Goal: Task Accomplishment & Management: Complete application form

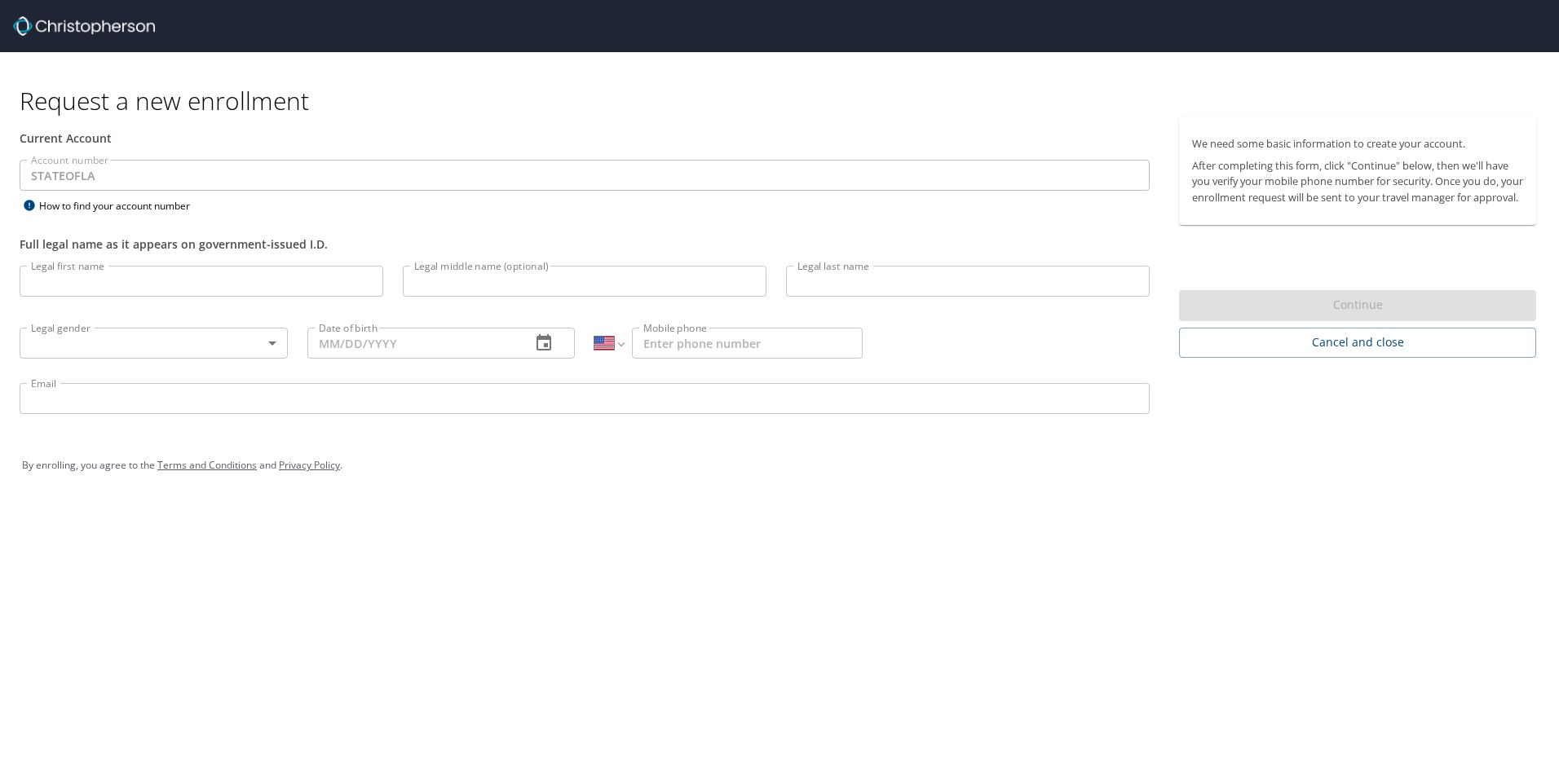
select select "US"
click at [67, 277] on input "Legal first name" at bounding box center [201, 280] width 364 height 31
type input "[PERSON_NAME]"
click at [510, 278] on input "Legal middle name (optional)" at bounding box center [584, 280] width 364 height 31
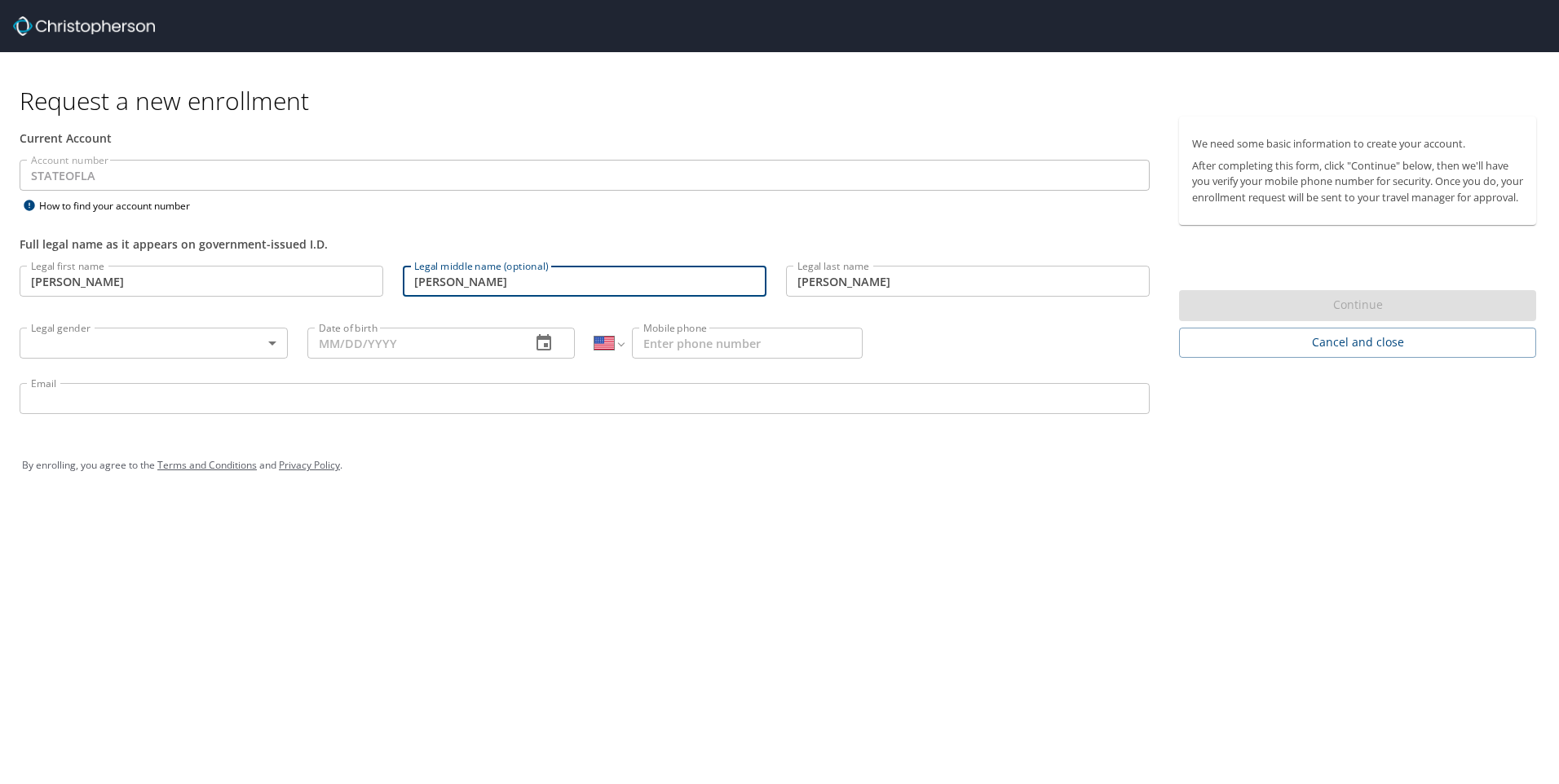
type input "[PERSON_NAME]"
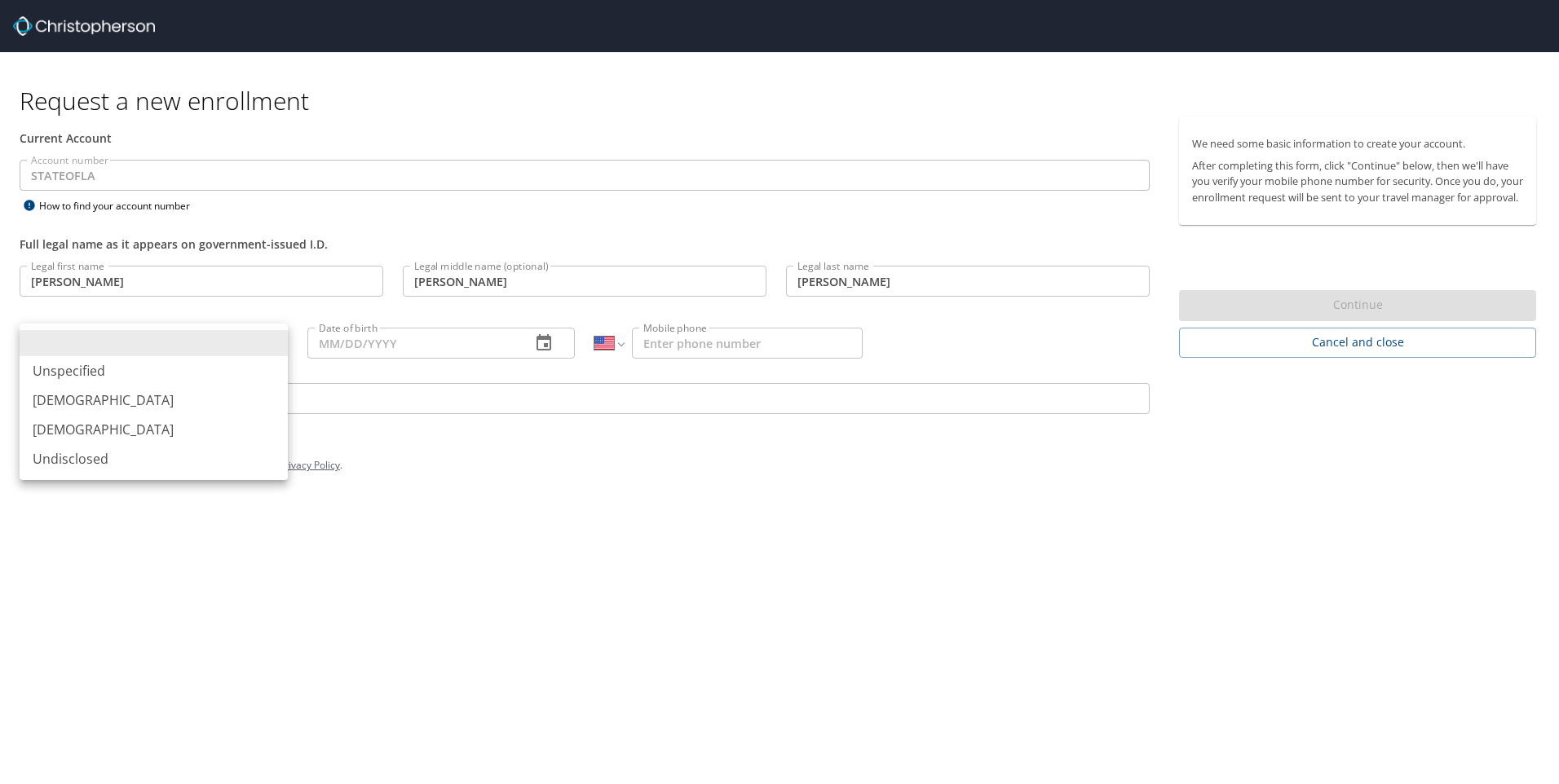
click at [114, 342] on body "Request a new enrollment Current Account Account number STATEOFLA Account numbe…" at bounding box center [780, 392] width 1559 height 784
click at [106, 441] on li "[DEMOGRAPHIC_DATA]" at bounding box center [154, 429] width 269 height 30
type input "[DEMOGRAPHIC_DATA]"
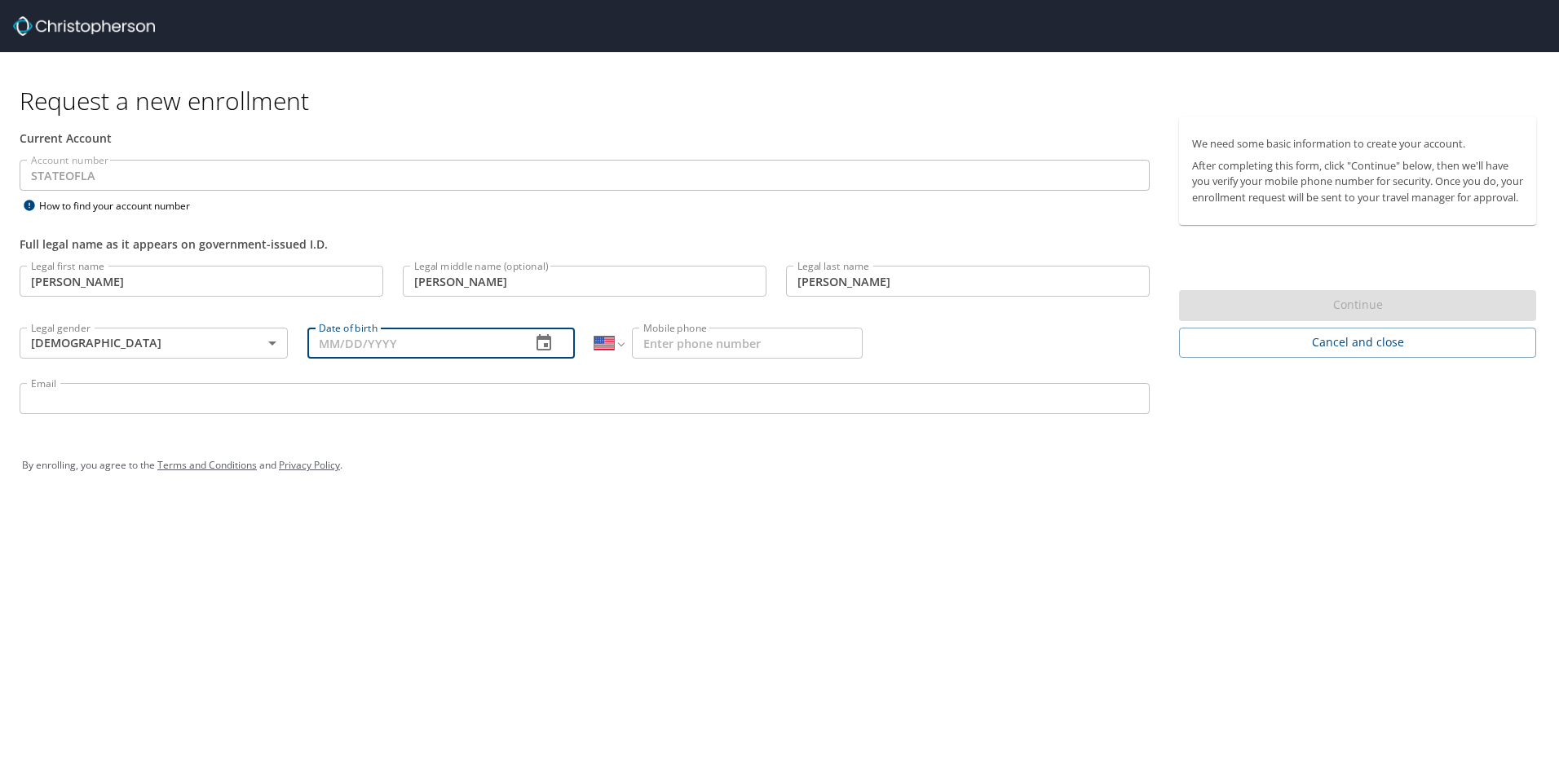
click at [345, 348] on input "Date of birth" at bounding box center [413, 343] width 211 height 31
type input "[DATE]"
click at [777, 348] on input "Mobile phone" at bounding box center [747, 343] width 231 height 31
type input "[PHONE_NUMBER]"
click at [669, 489] on div "By enrolling, you agree to the Terms and Conditions and Privacy Policy ." at bounding box center [780, 465] width 1539 height 73
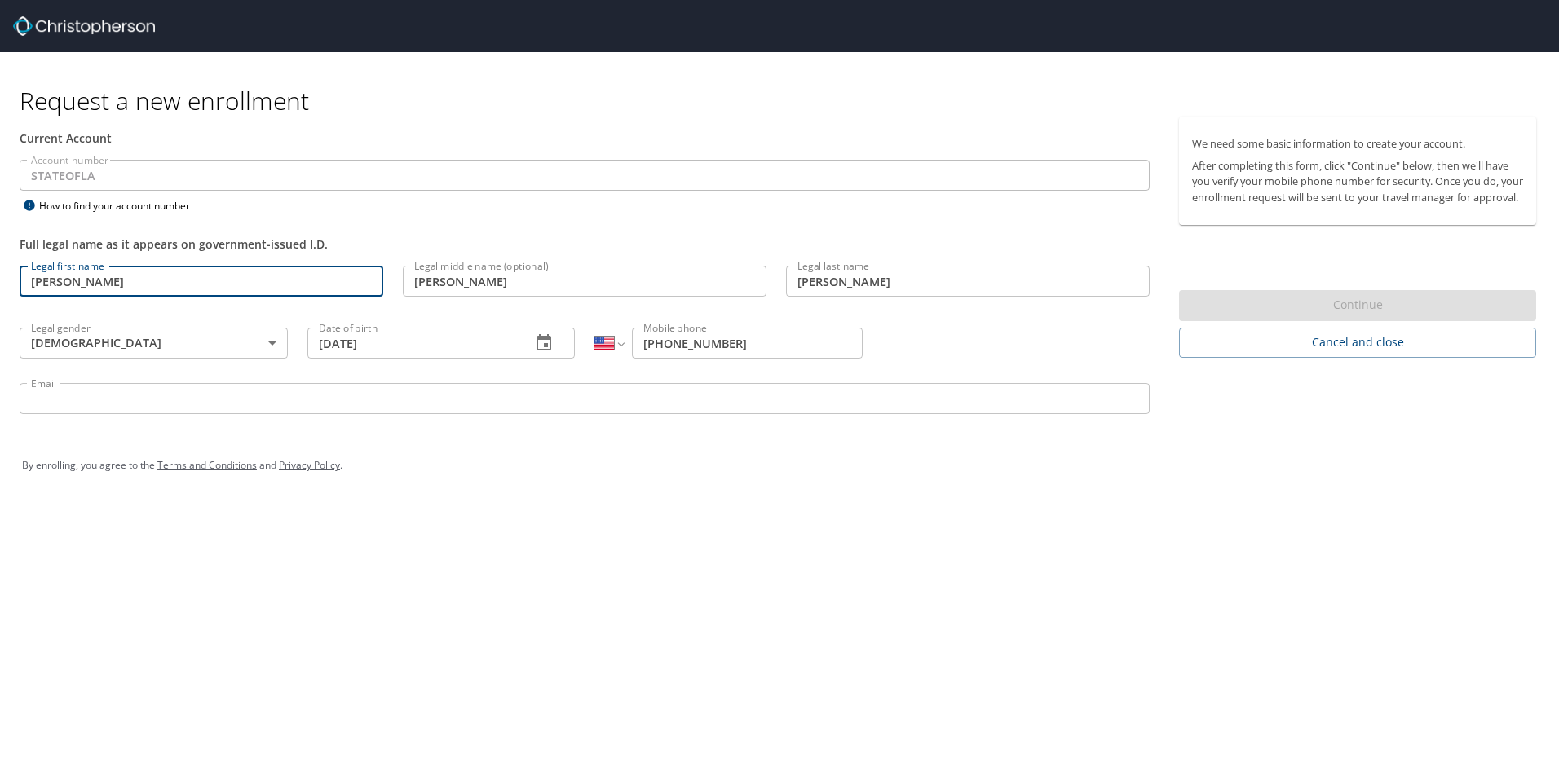
click at [163, 281] on input "[PERSON_NAME]" at bounding box center [201, 280] width 364 height 31
drag, startPoint x: 145, startPoint y: 290, endPoint x: 5, endPoint y: 272, distance: 141.2
click at [5, 272] on div "Current Account Account number STATEOFLA Account number How to find your accoun…" at bounding box center [584, 273] width 1169 height 312
type input "[PERSON_NAME]"
click at [994, 263] on div "Legal last name [PERSON_NAME] Legal last name" at bounding box center [968, 283] width 383 height 56
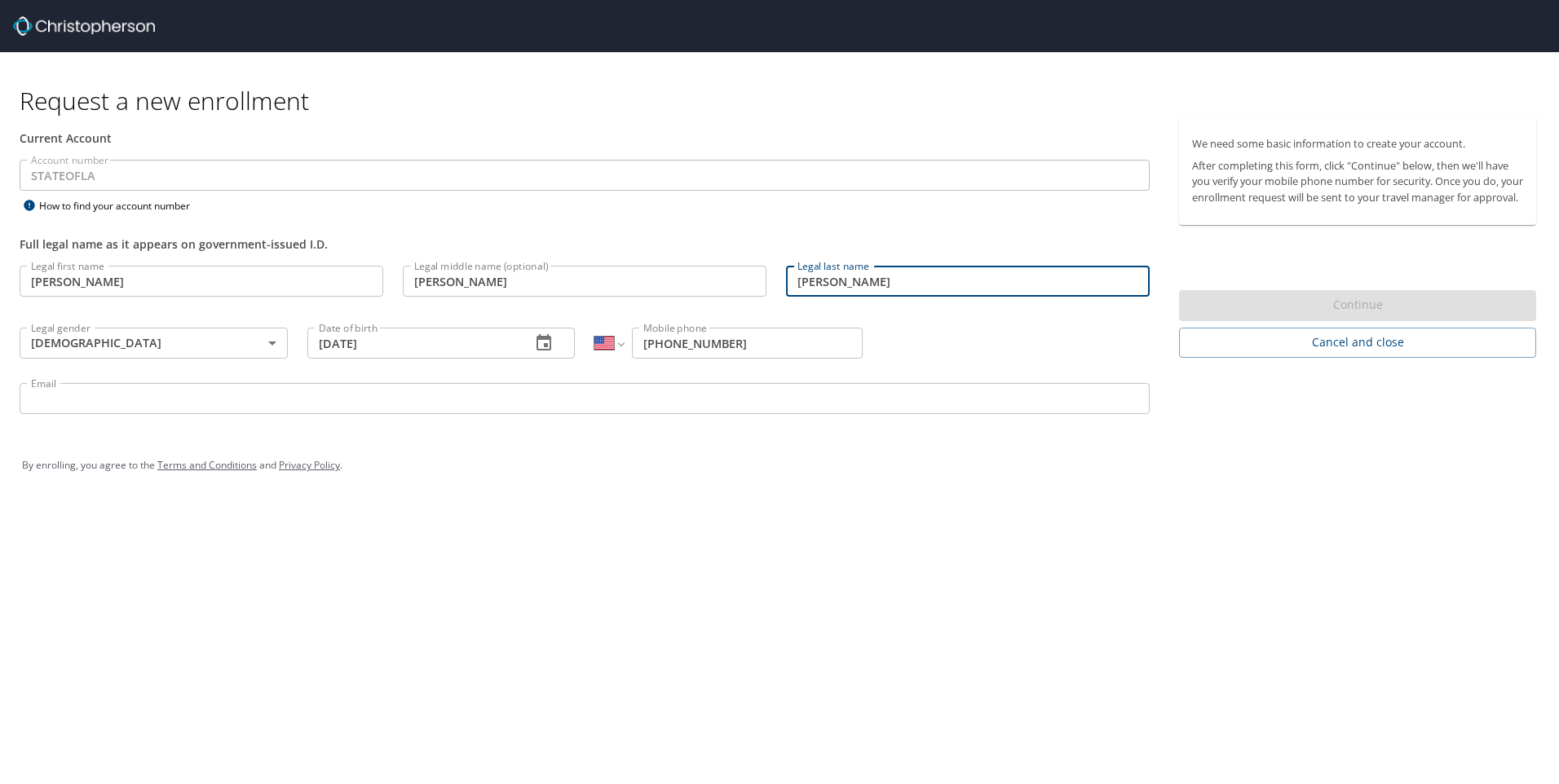
drag, startPoint x: 992, startPoint y: 280, endPoint x: 689, endPoint y: 273, distance: 303.1
click at [689, 273] on div "Legal first name Jasmine Legal first name Legal middle name (optional) [PERSON_…" at bounding box center [584, 342] width 1149 height 172
type input "[PERSON_NAME]"
click at [995, 484] on div "By enrolling, you agree to the Terms and Conditions and Privacy Policy ." at bounding box center [780, 465] width 1515 height 41
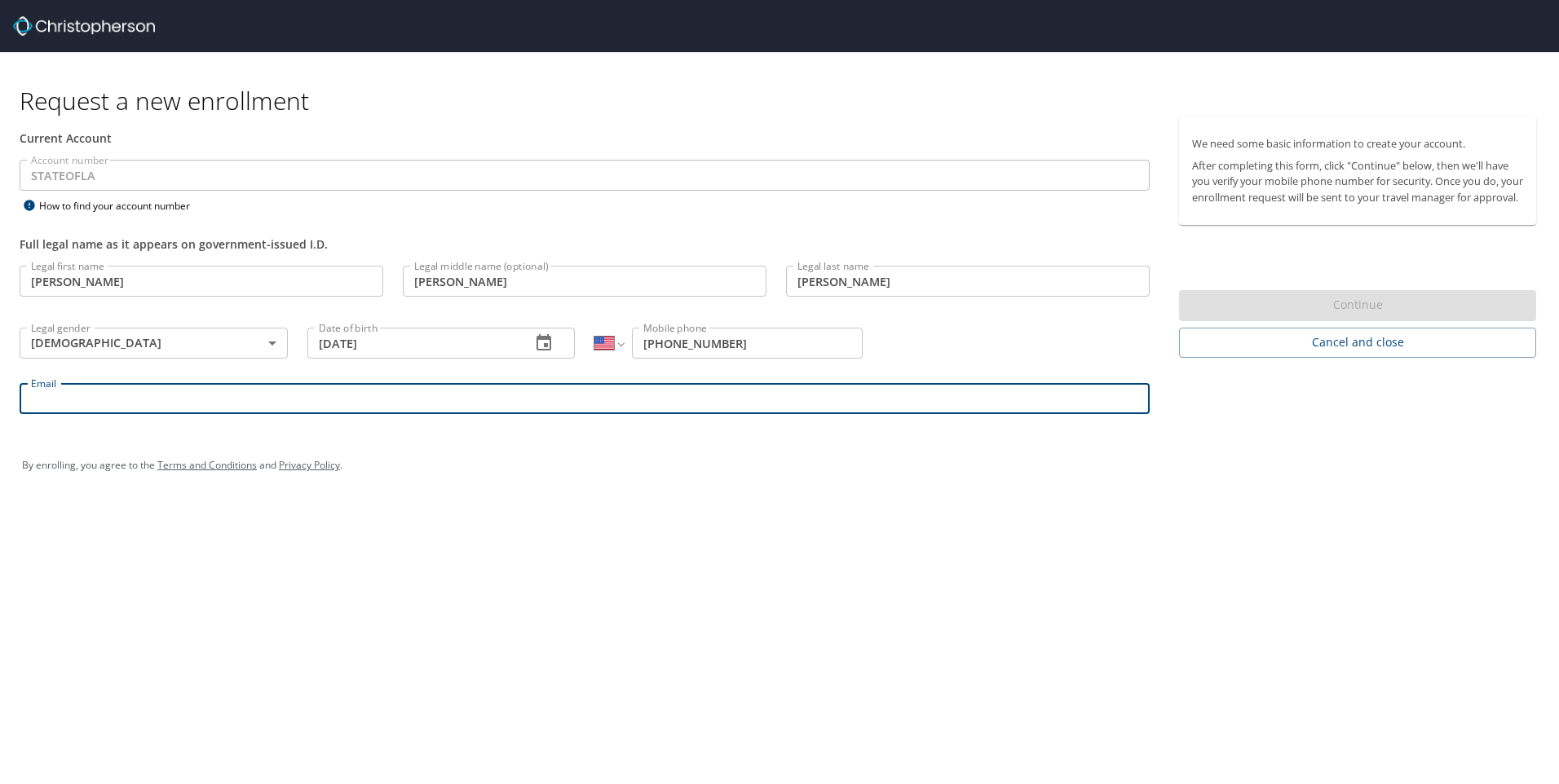
click at [91, 397] on input "Email" at bounding box center [585, 397] width 1131 height 31
type input "[EMAIL_ADDRESS][PERSON_NAME][DOMAIN_NAME]"
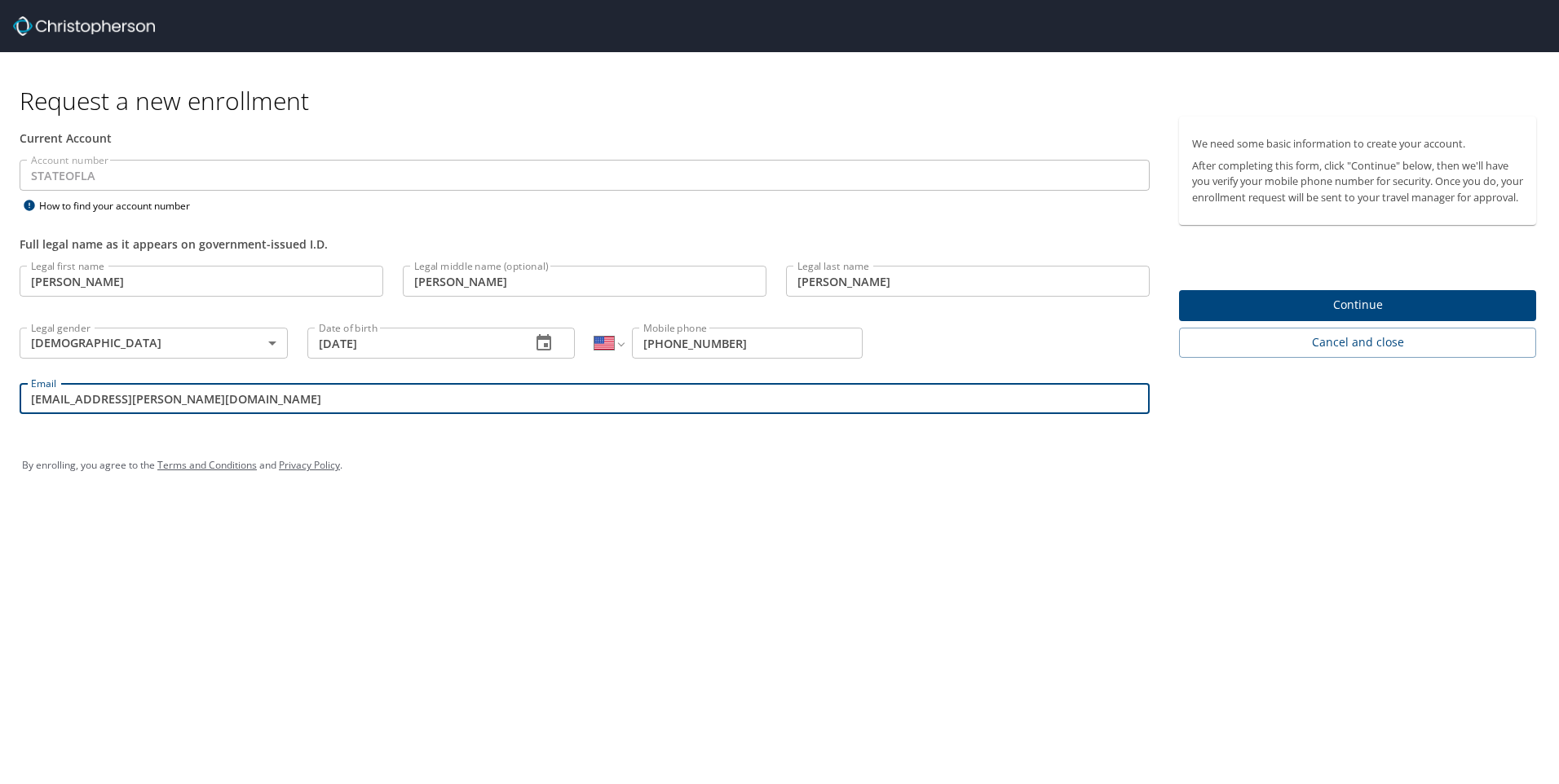
drag, startPoint x: 205, startPoint y: 407, endPoint x: 218, endPoint y: 407, distance: 13.0
click at [205, 407] on input "[EMAIL_ADDRESS][PERSON_NAME][DOMAIN_NAME]" at bounding box center [585, 397] width 1131 height 31
drag, startPoint x: 254, startPoint y: 402, endPoint x: 0, endPoint y: 392, distance: 254.2
click at [0, 392] on html "Request a new enrollment Current Account Account number STATEOFLA Account numbe…" at bounding box center [780, 392] width 1559 height 784
type input "[EMAIL_ADDRESS][PERSON_NAME][DOMAIN_NAME]"
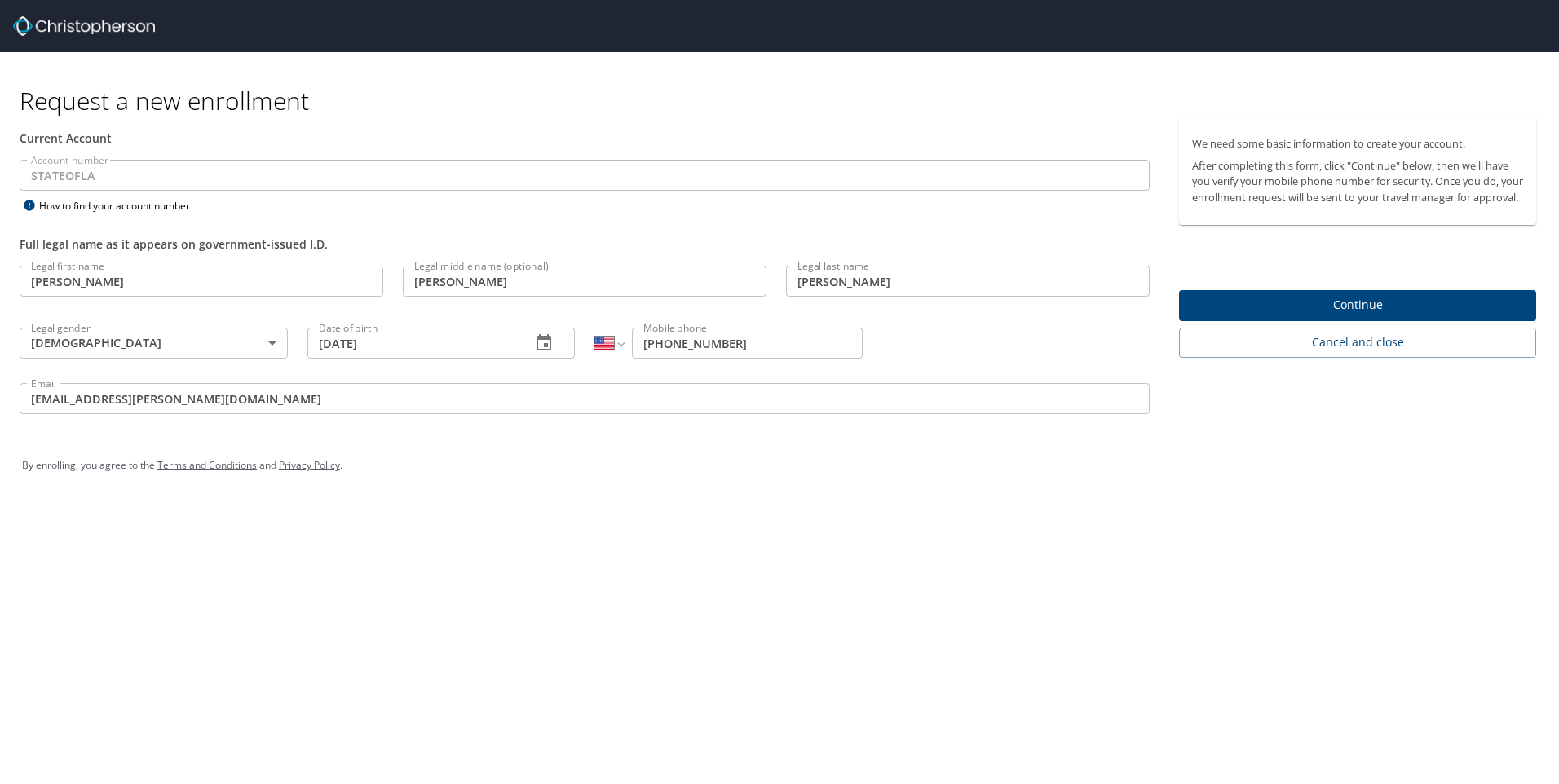
click at [578, 621] on div "Request a new enrollment Current Account Account number STATEOFLA Account numbe…" at bounding box center [780, 392] width 1559 height 784
click at [1295, 315] on span "Continue" at bounding box center [1358, 305] width 331 height 21
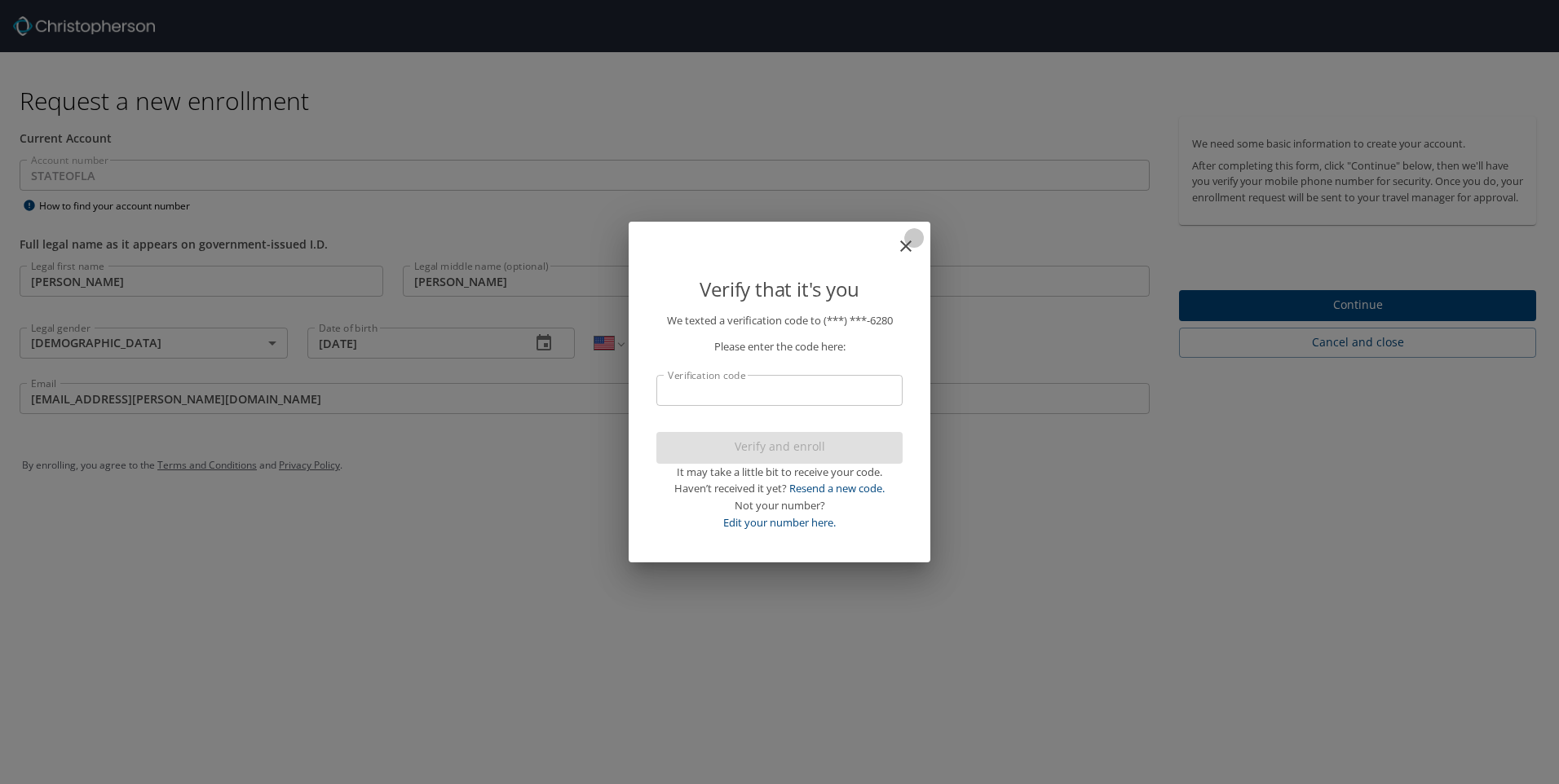
click at [898, 244] on icon "close" at bounding box center [906, 246] width 20 height 20
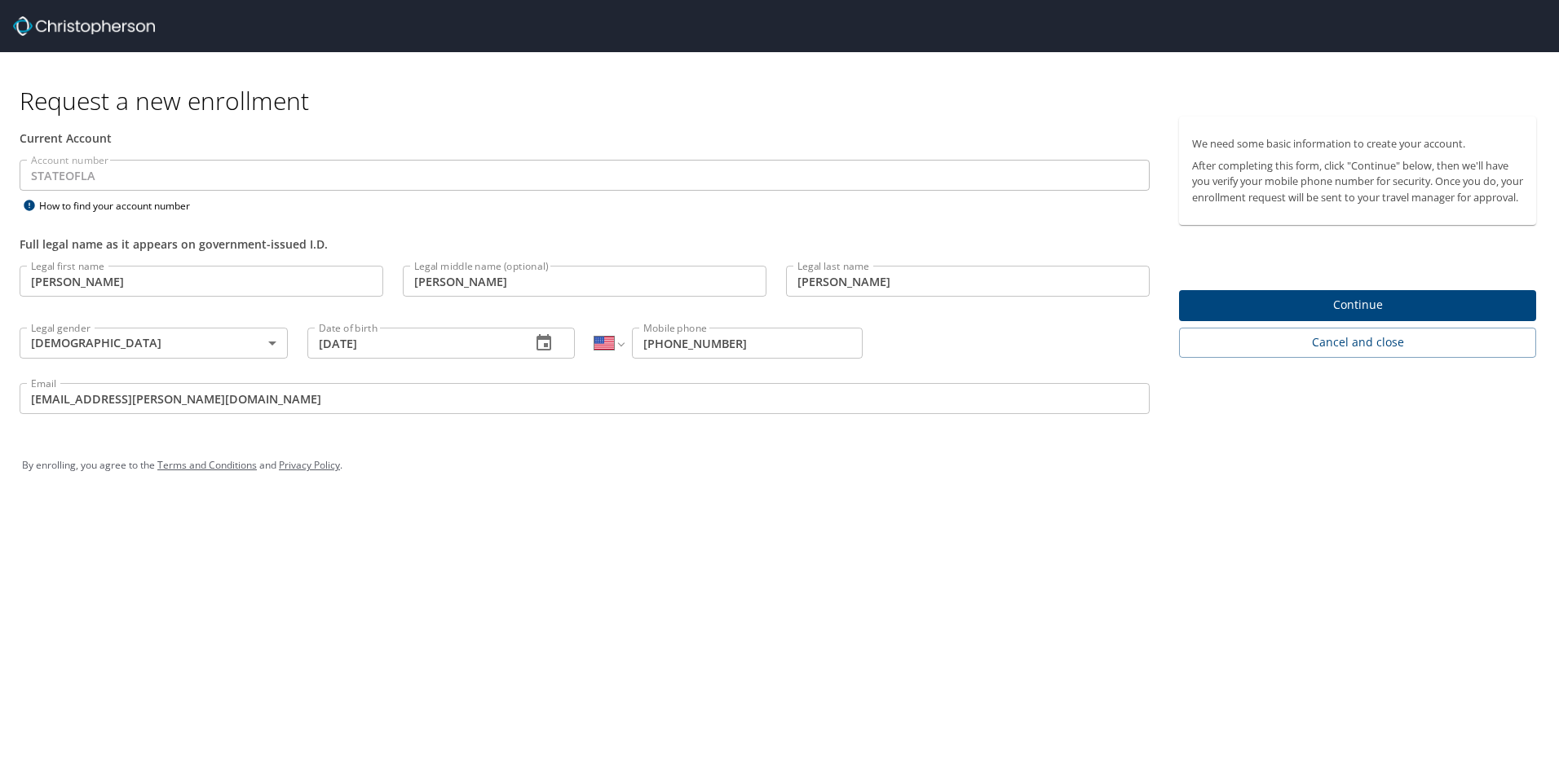
click at [1317, 315] on span "Continue" at bounding box center [1358, 305] width 331 height 21
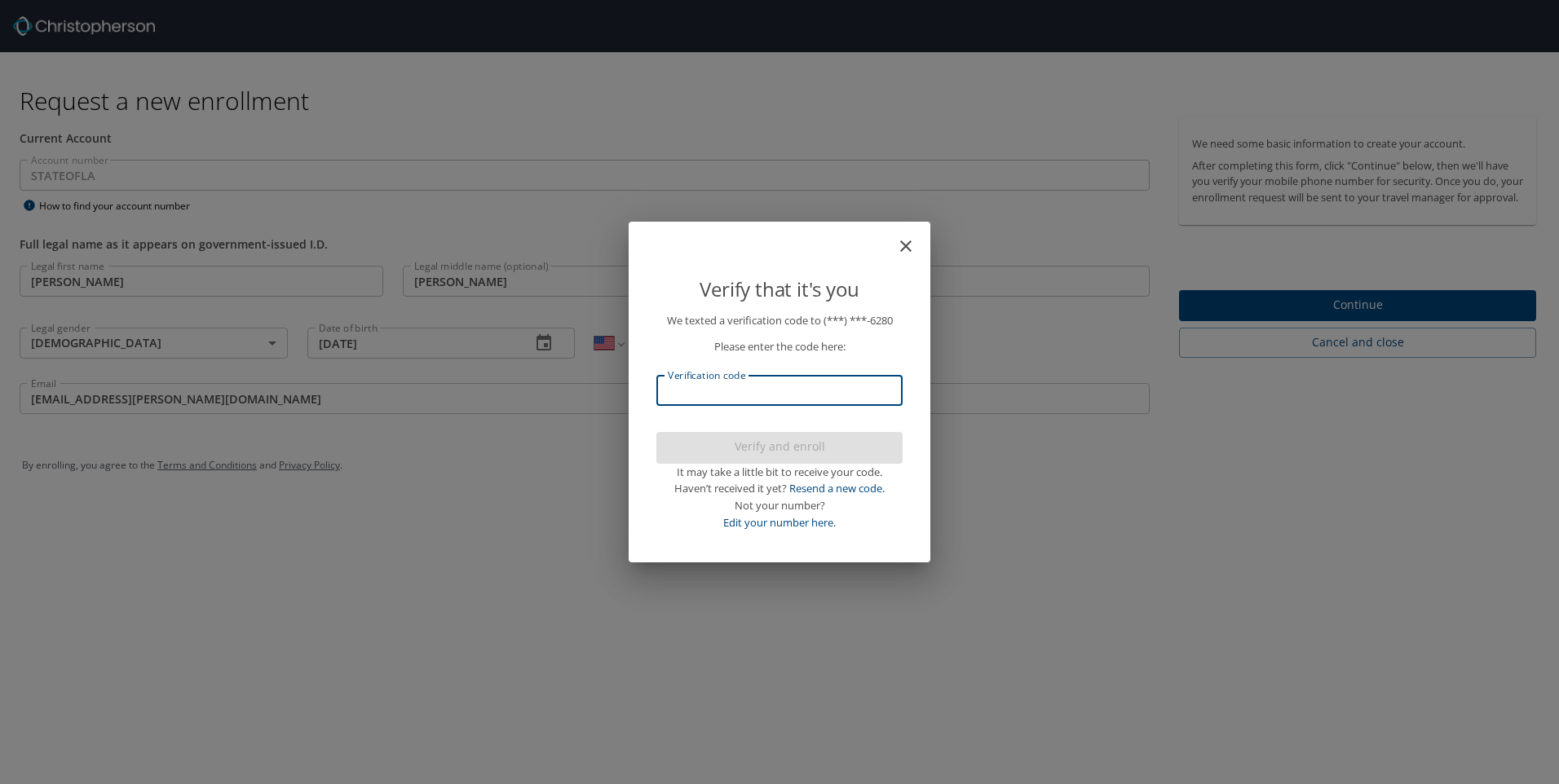
click at [780, 397] on input "Verification code" at bounding box center [780, 390] width 246 height 31
type input "465757"
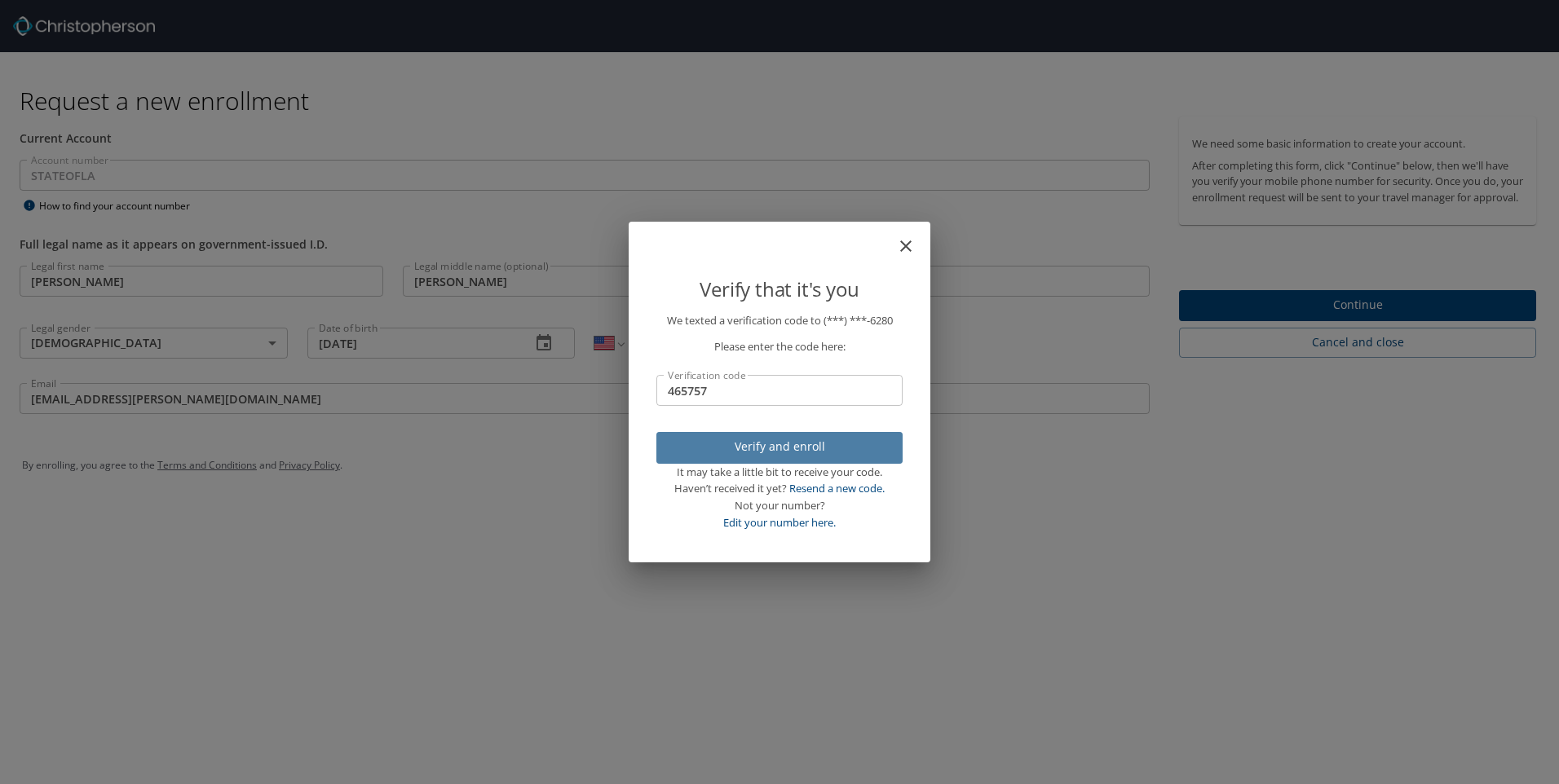
click at [863, 447] on span "Verify and enroll" at bounding box center [780, 447] width 220 height 21
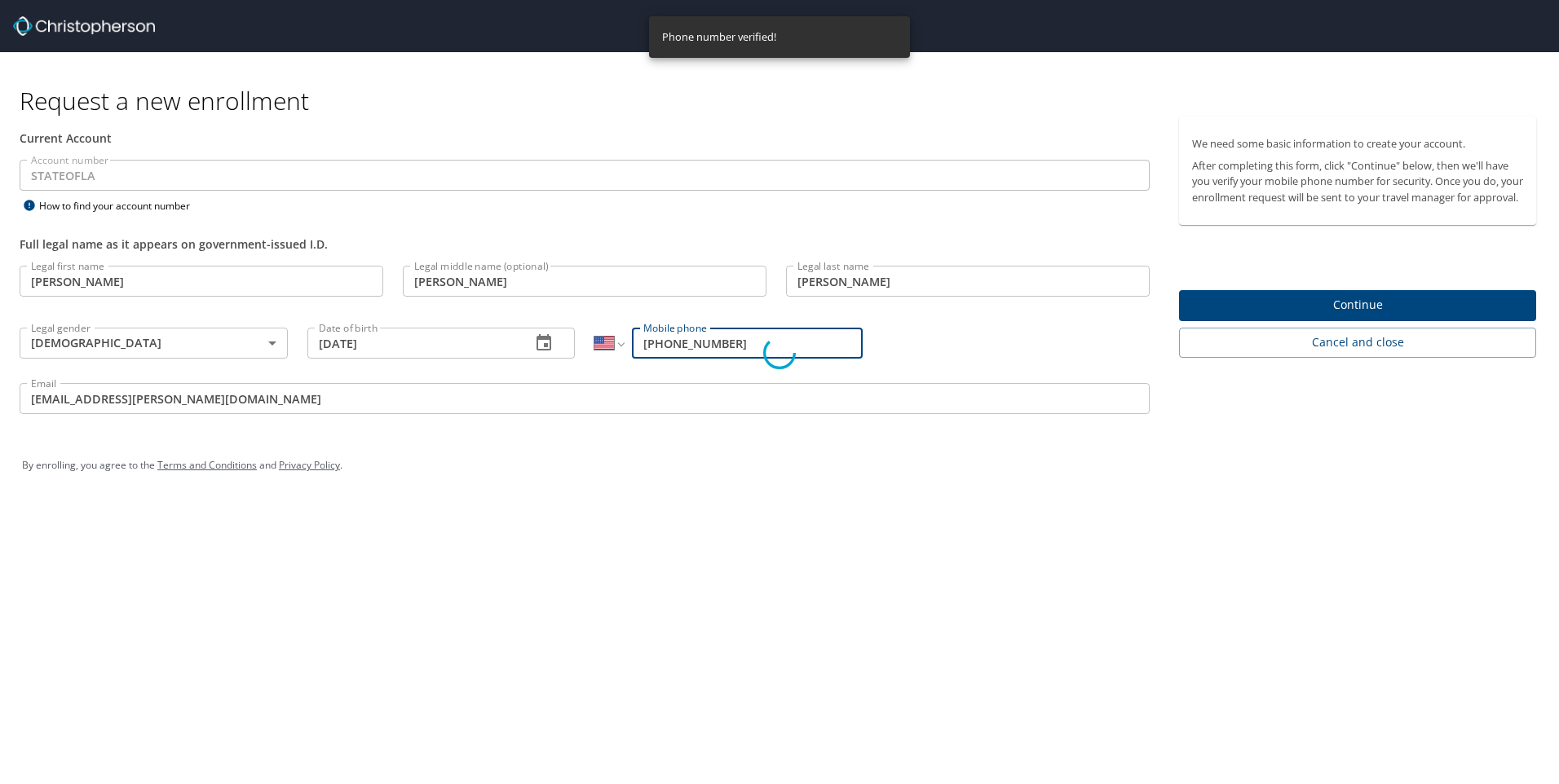
click at [805, 430] on p "We texted a verification code to (***) ***- 6280 Please enter the code here: Ve…" at bounding box center [780, 421] width 246 height 219
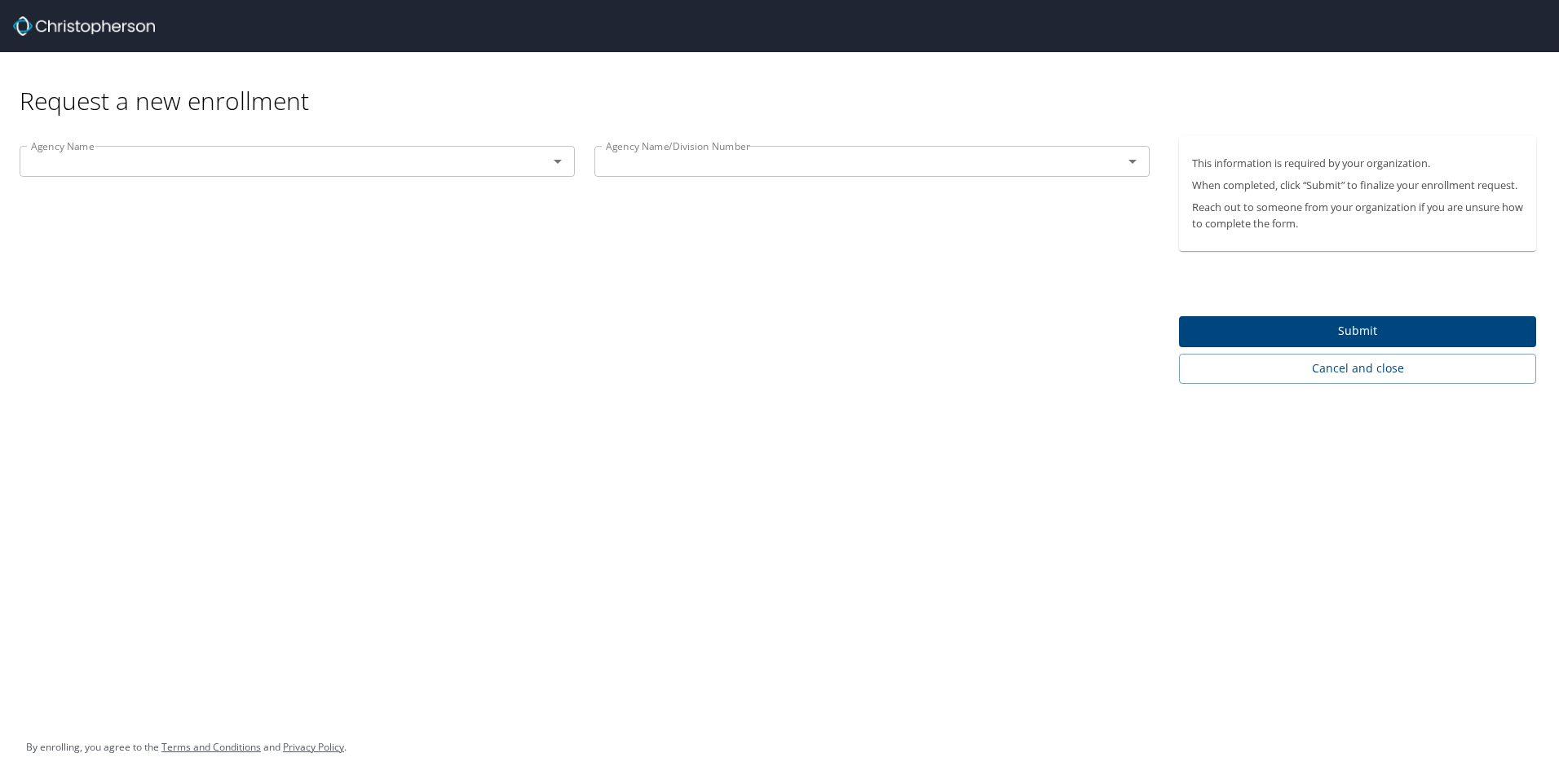
click at [527, 167] on div at bounding box center [545, 161] width 43 height 23
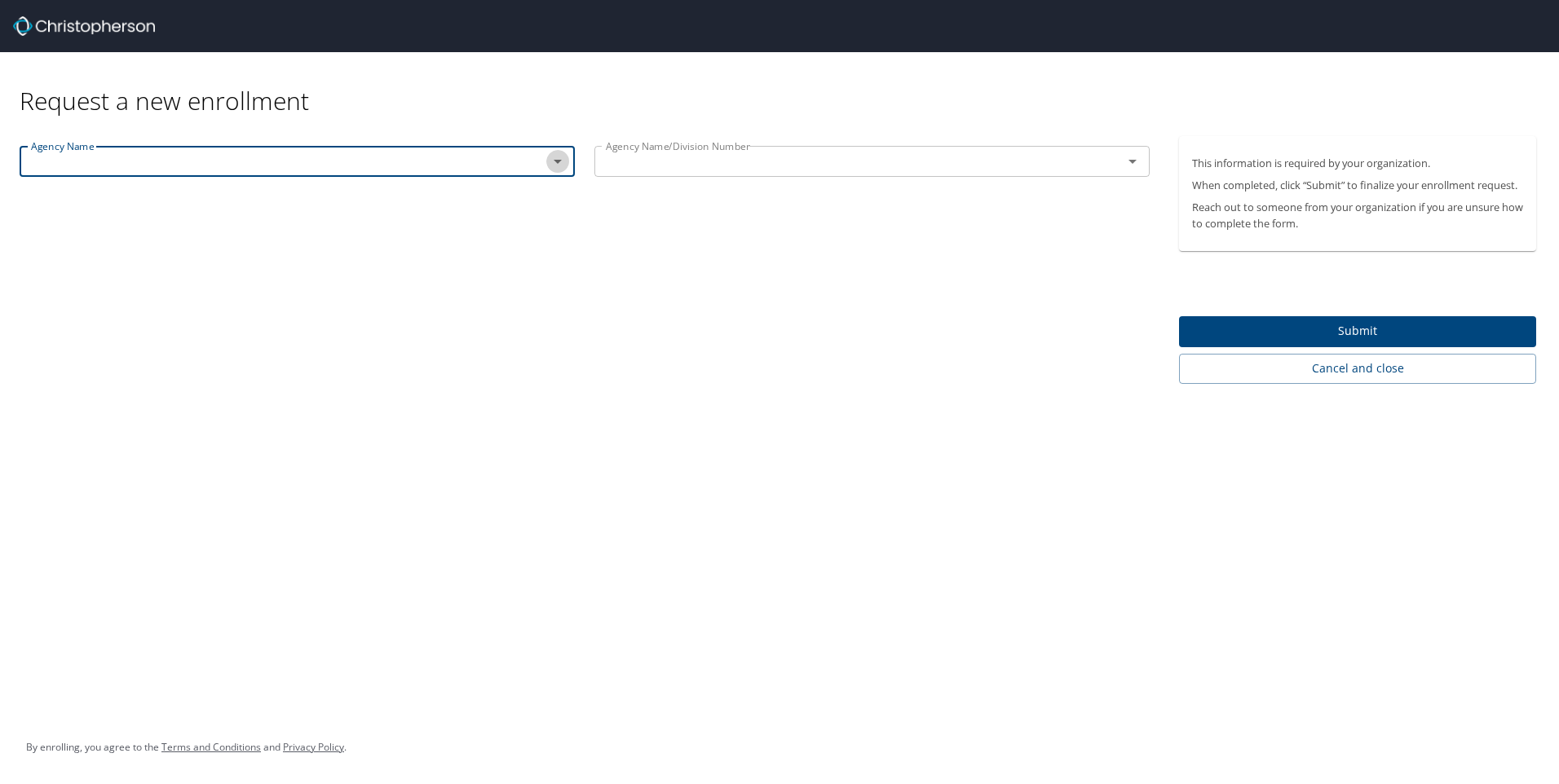
click at [558, 165] on icon "Open" at bounding box center [558, 162] width 20 height 20
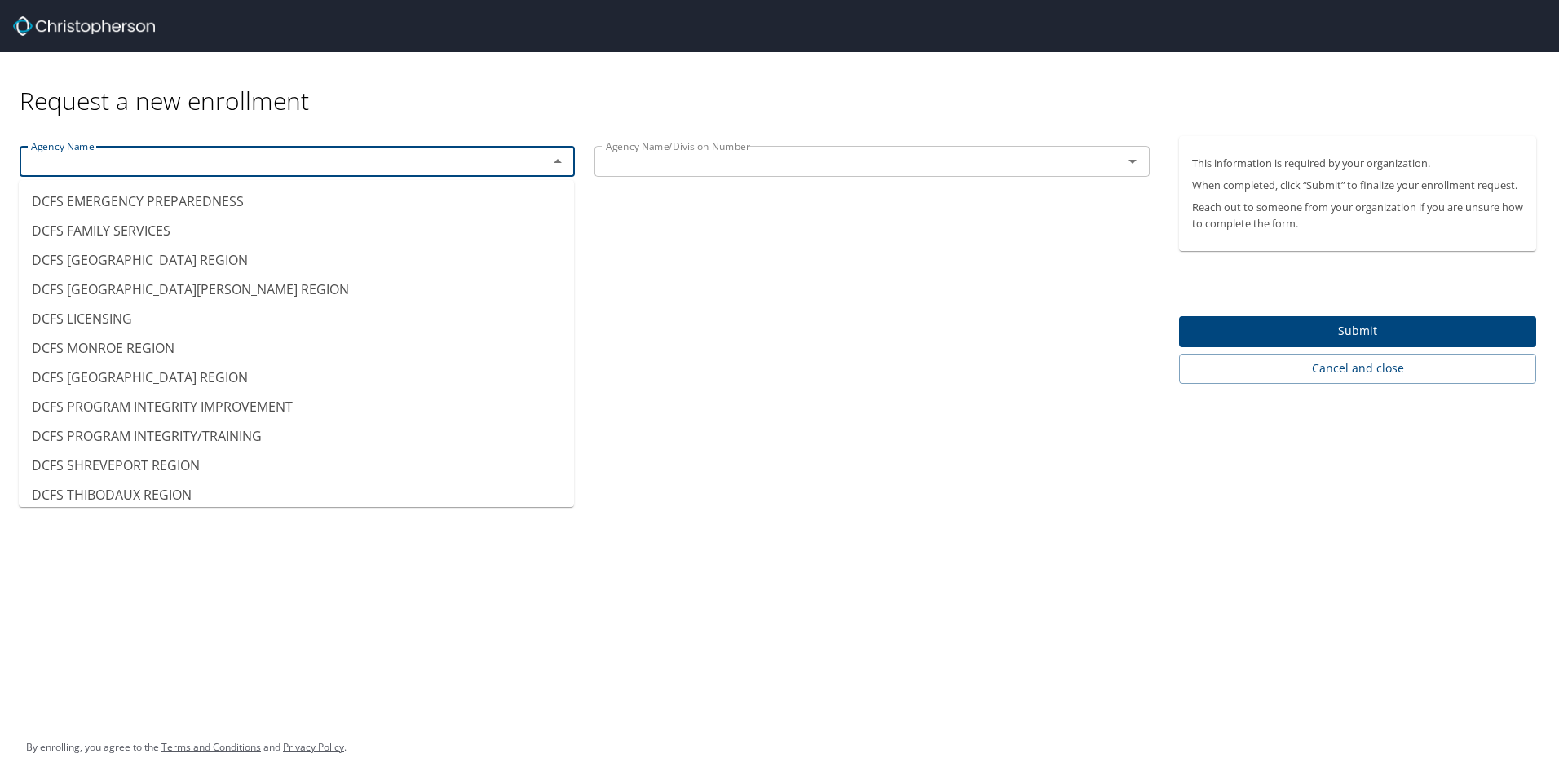
scroll to position [2526, 0]
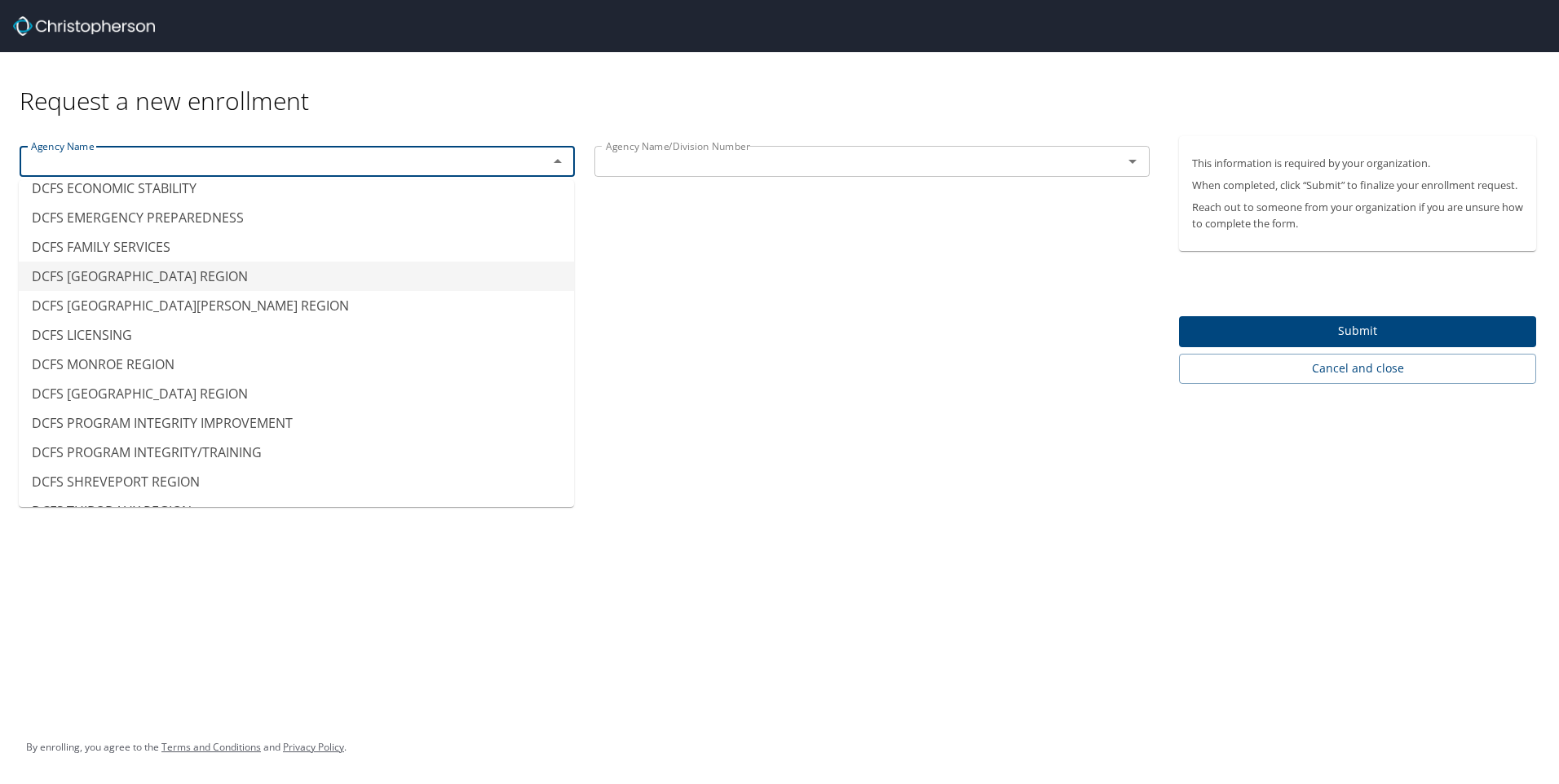
click at [159, 262] on li "DCFS [GEOGRAPHIC_DATA] REGION" at bounding box center [297, 277] width 555 height 30
type input "DCFS [GEOGRAPHIC_DATA] REGION"
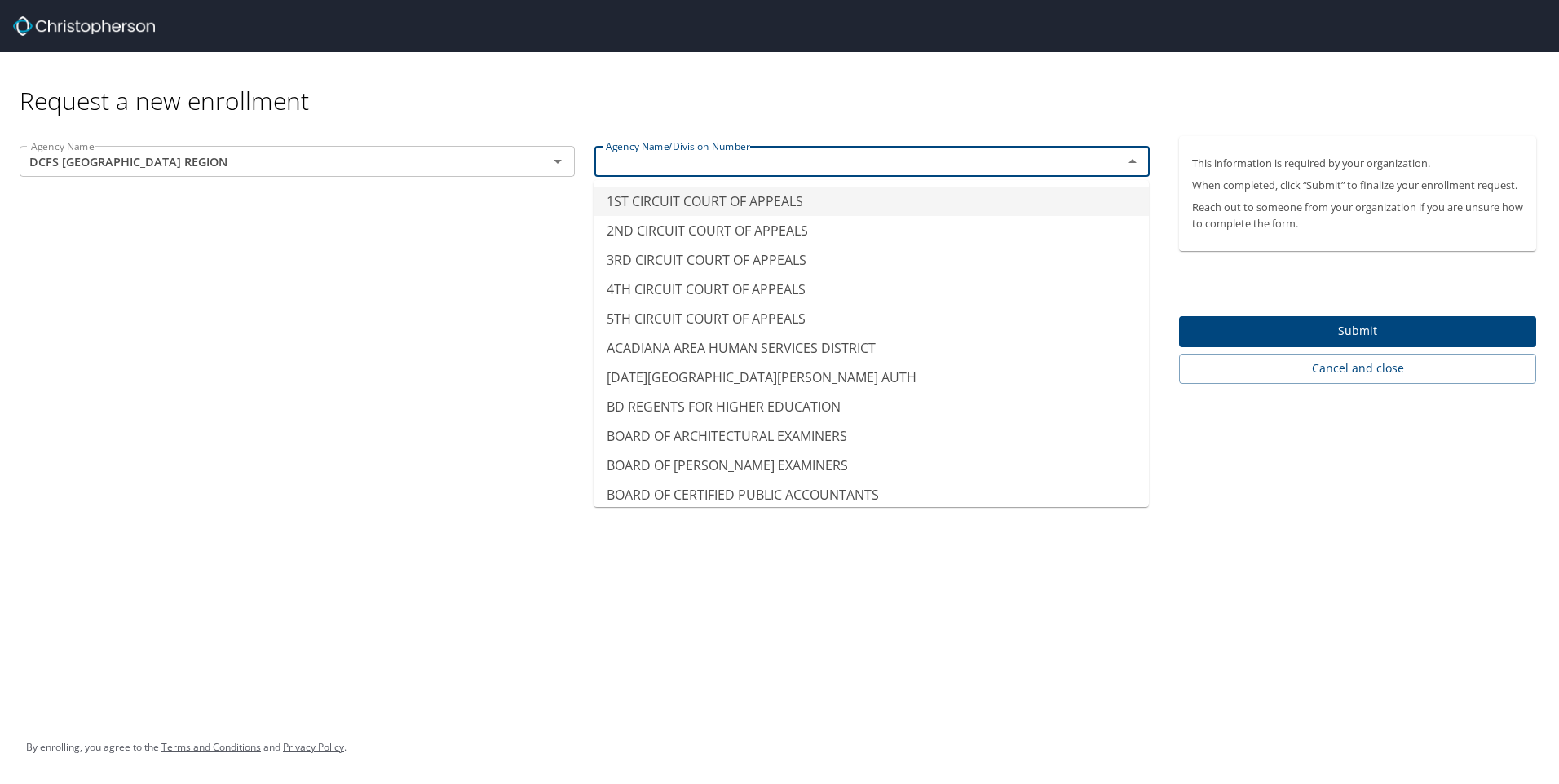
click at [797, 162] on input "text" at bounding box center [848, 161] width 498 height 21
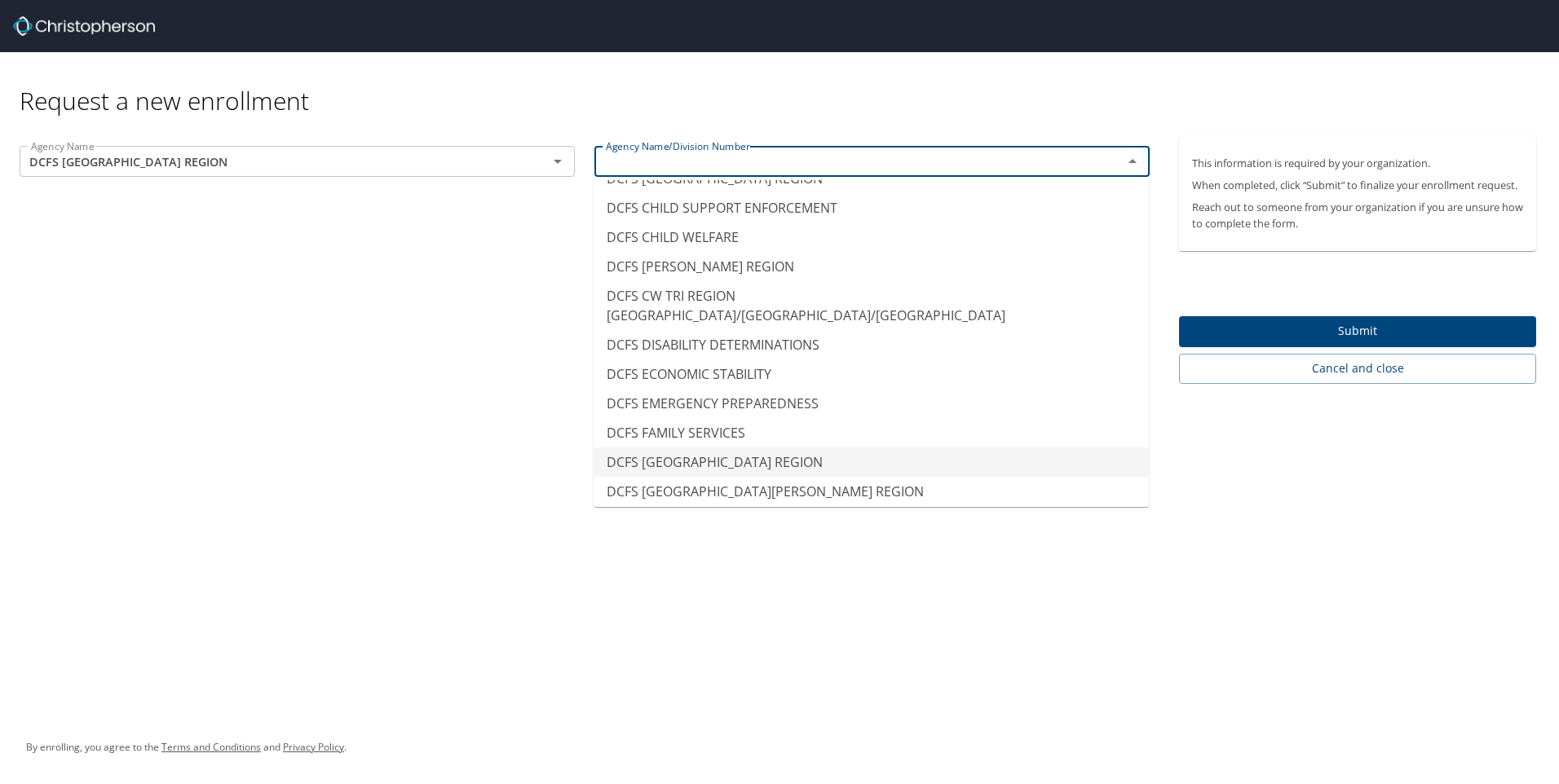
scroll to position [2282, 0]
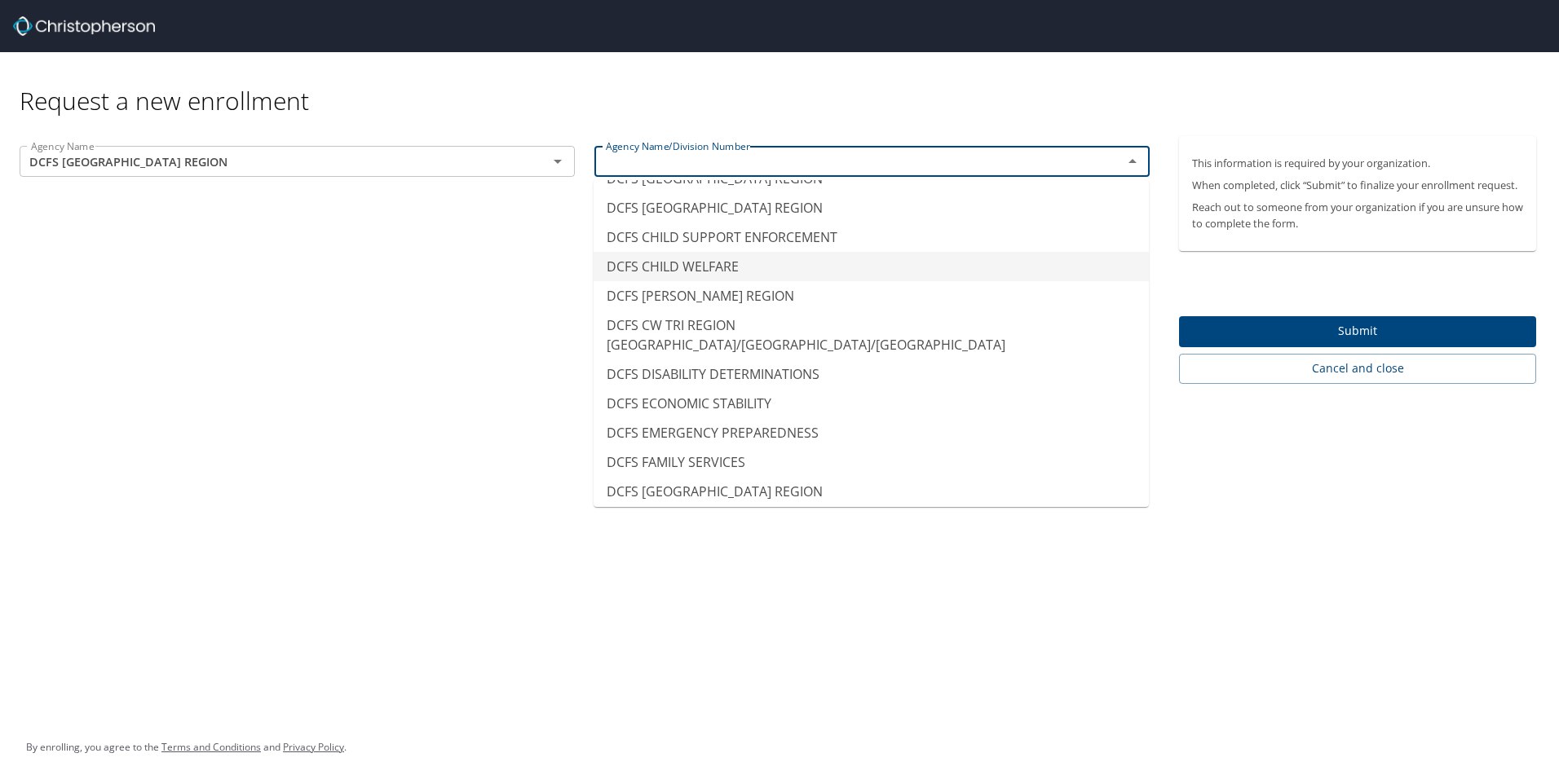
click at [672, 273] on li "DCFS CHILD WELFARE" at bounding box center [872, 267] width 555 height 30
type input "DCFS CHILD WELFARE"
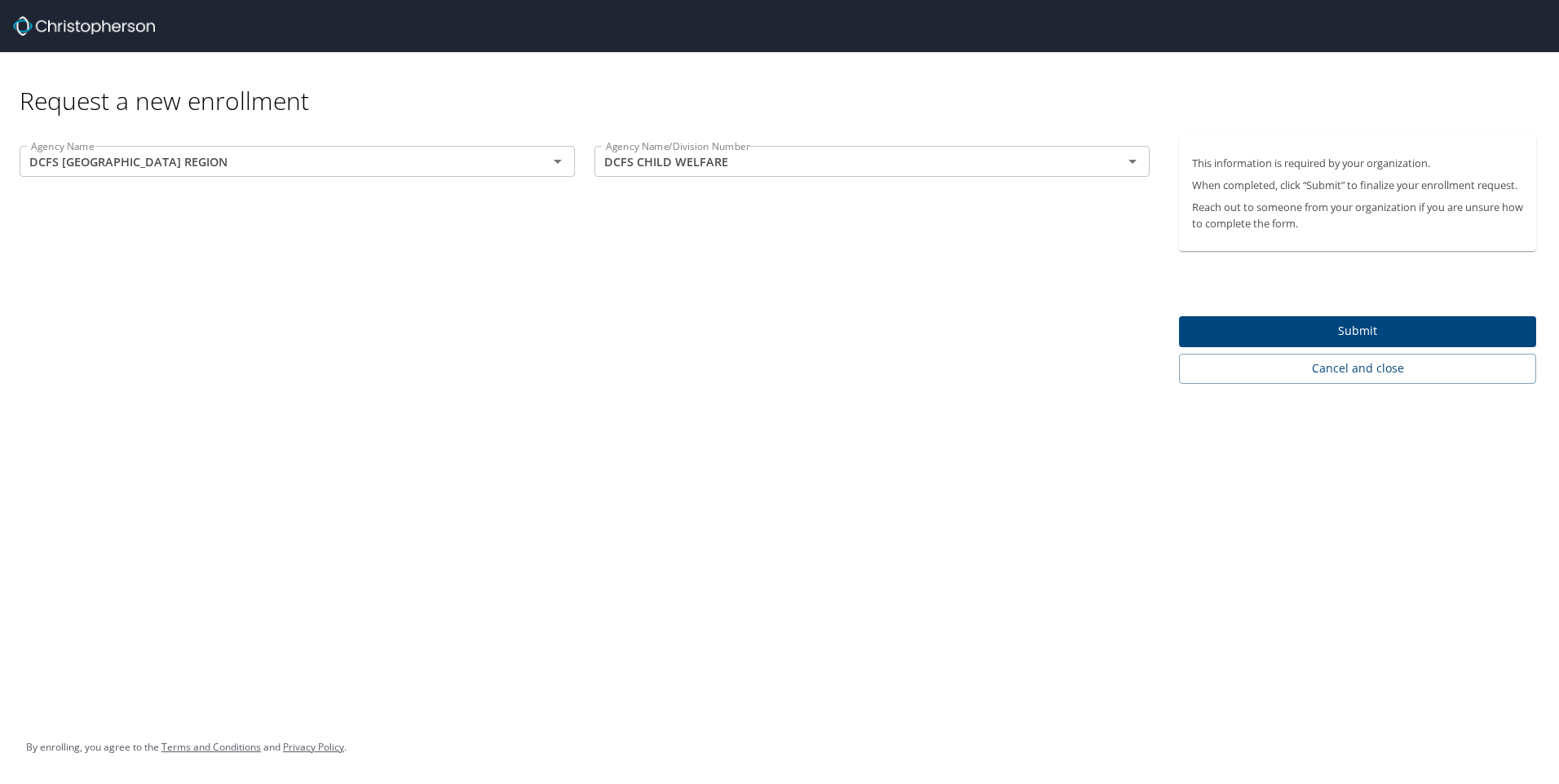
click at [672, 273] on div "Agency Name DCFS LAFAYETTE REGION Agency Name Agency Name/Division Number DCFS …" at bounding box center [584, 260] width 1169 height 248
click at [1379, 328] on span "Submit" at bounding box center [1358, 331] width 331 height 21
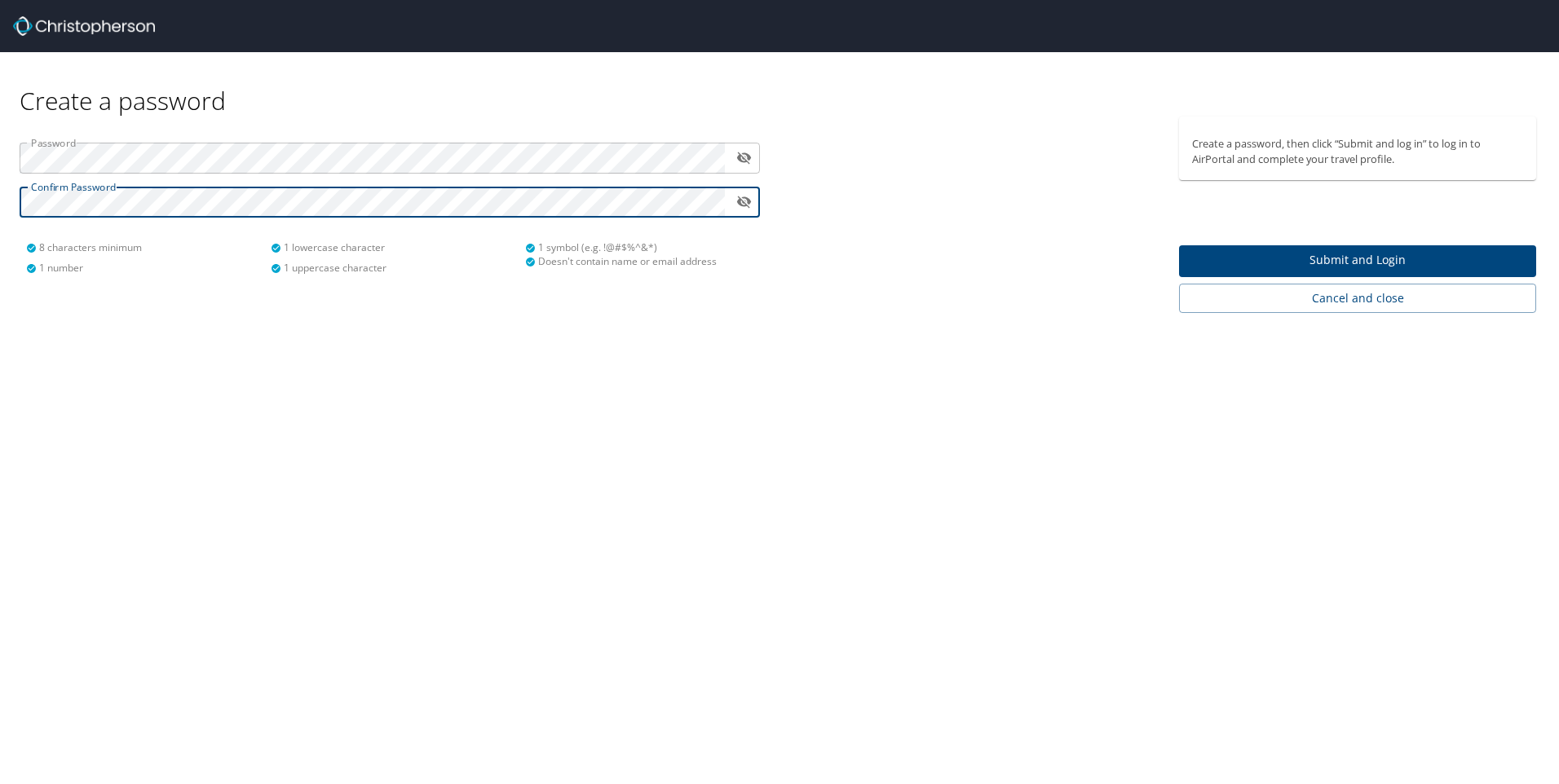
click at [442, 375] on div "Create a password Password ​ Confirm Password ​ 8 characters minimum 1 number 1…" at bounding box center [780, 392] width 1559 height 784
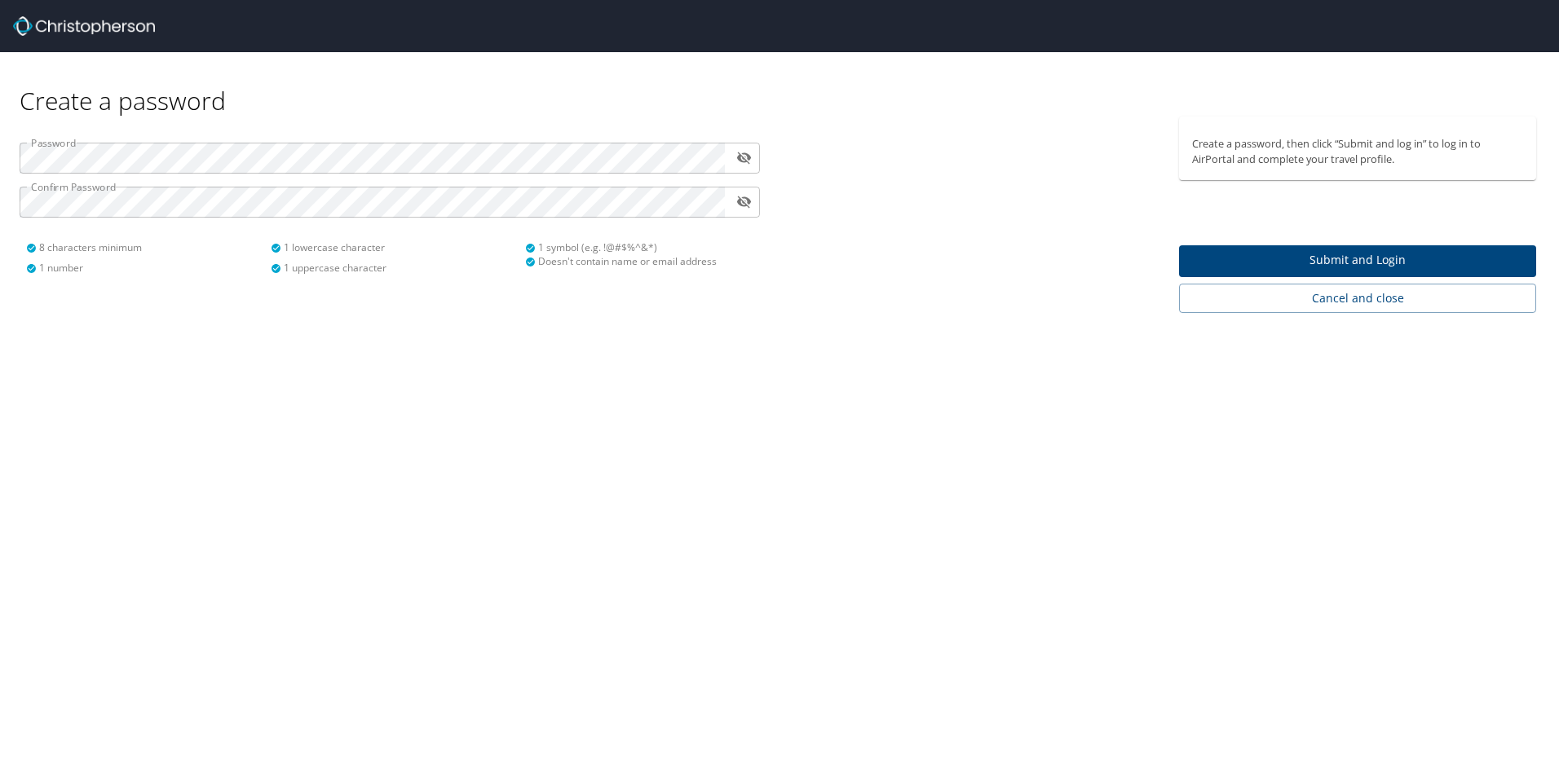
click at [1362, 259] on span "Submit and Login" at bounding box center [1358, 260] width 331 height 21
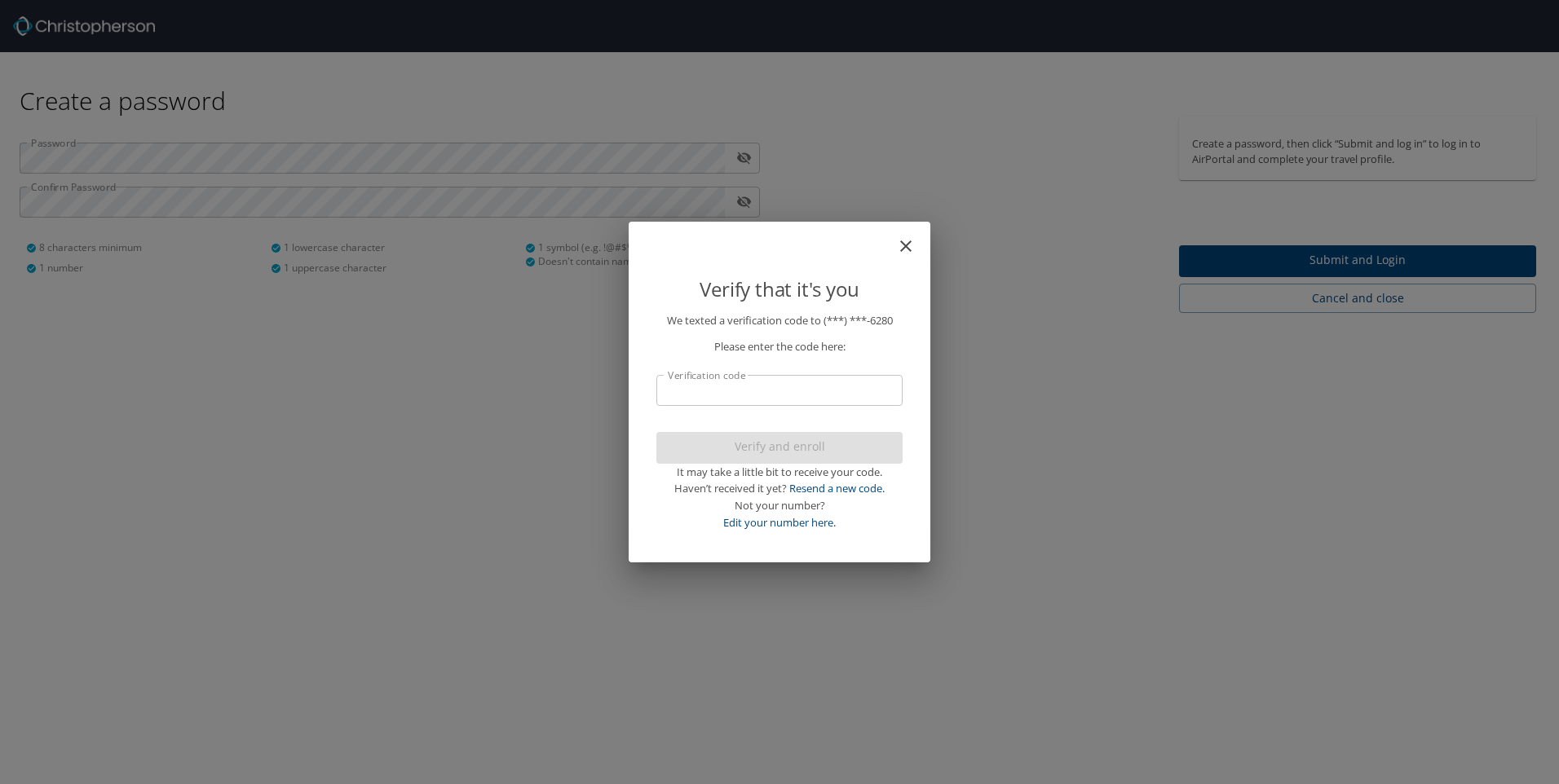
click at [785, 393] on input "Verification code" at bounding box center [780, 390] width 246 height 31
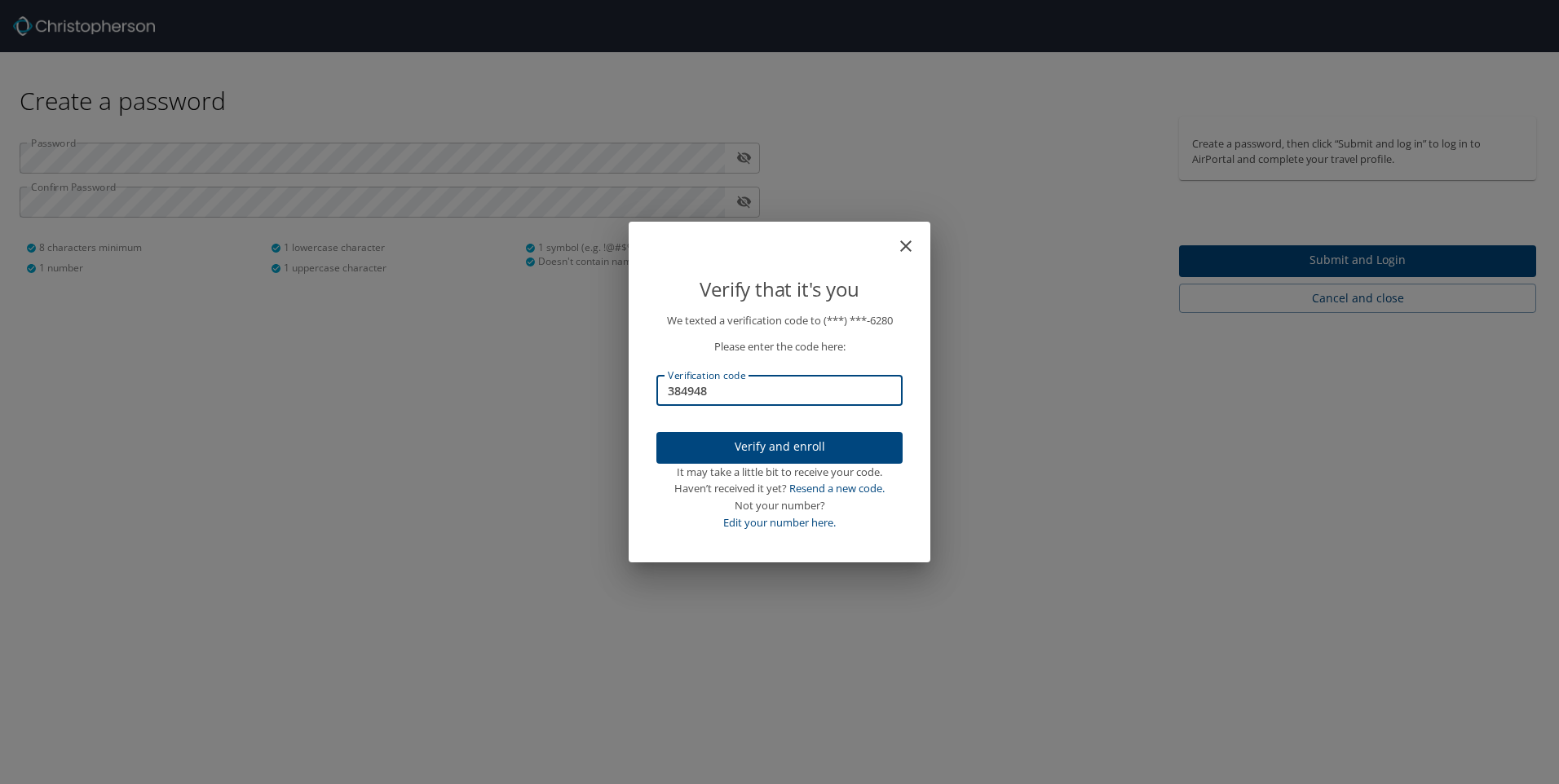
type input "384948"
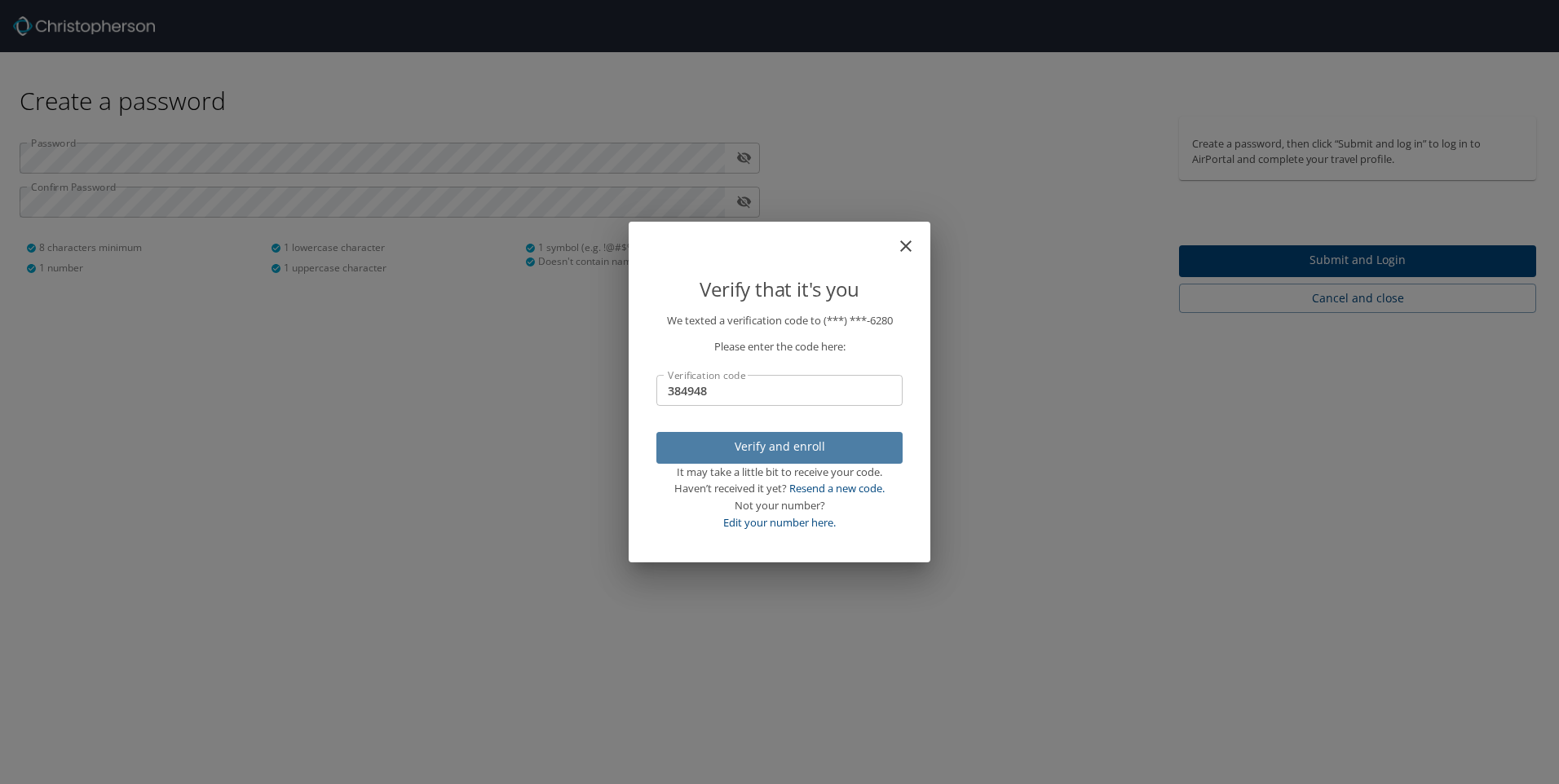
click at [807, 451] on span "Verify and enroll" at bounding box center [780, 447] width 220 height 21
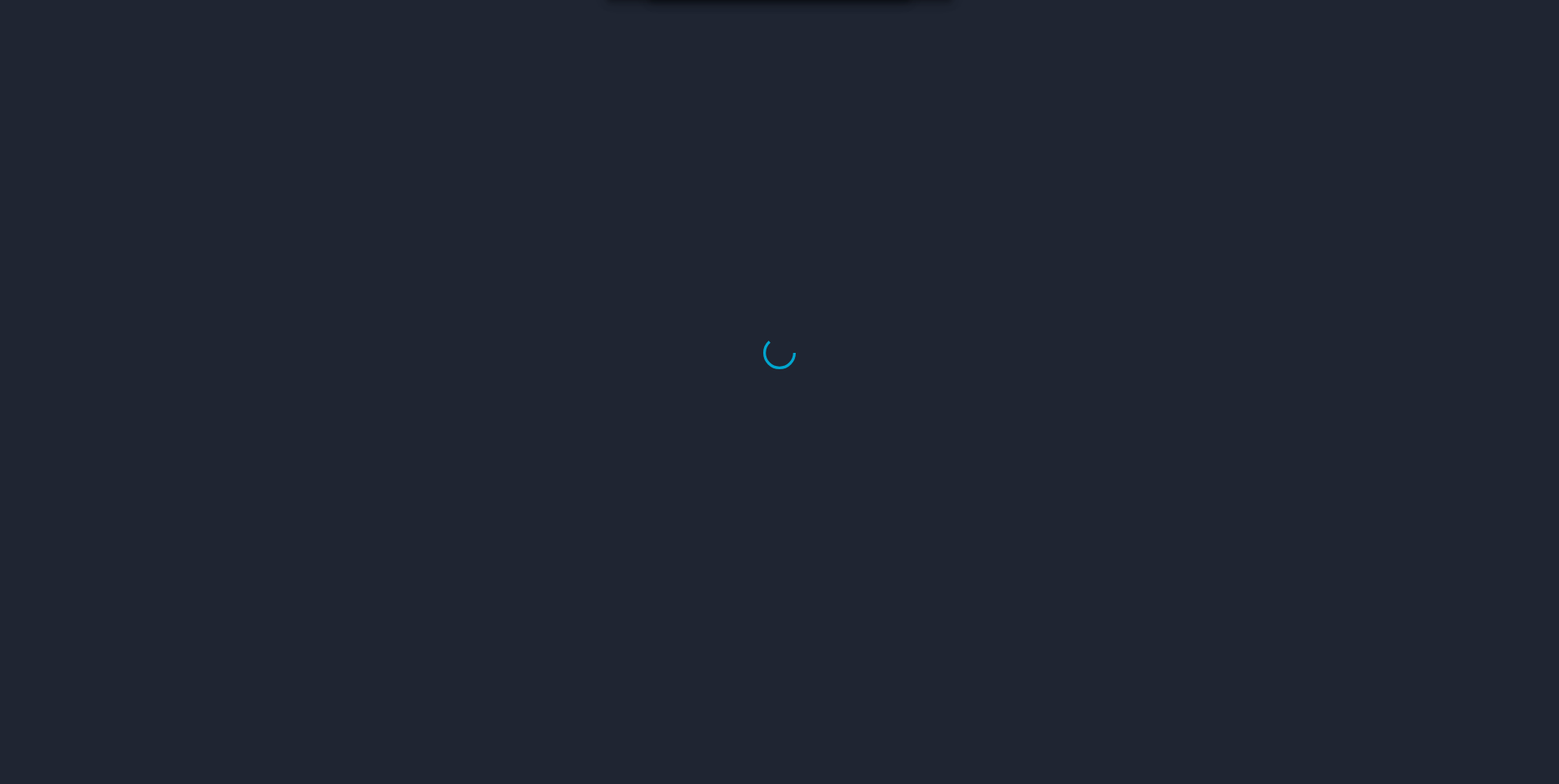
select select "US"
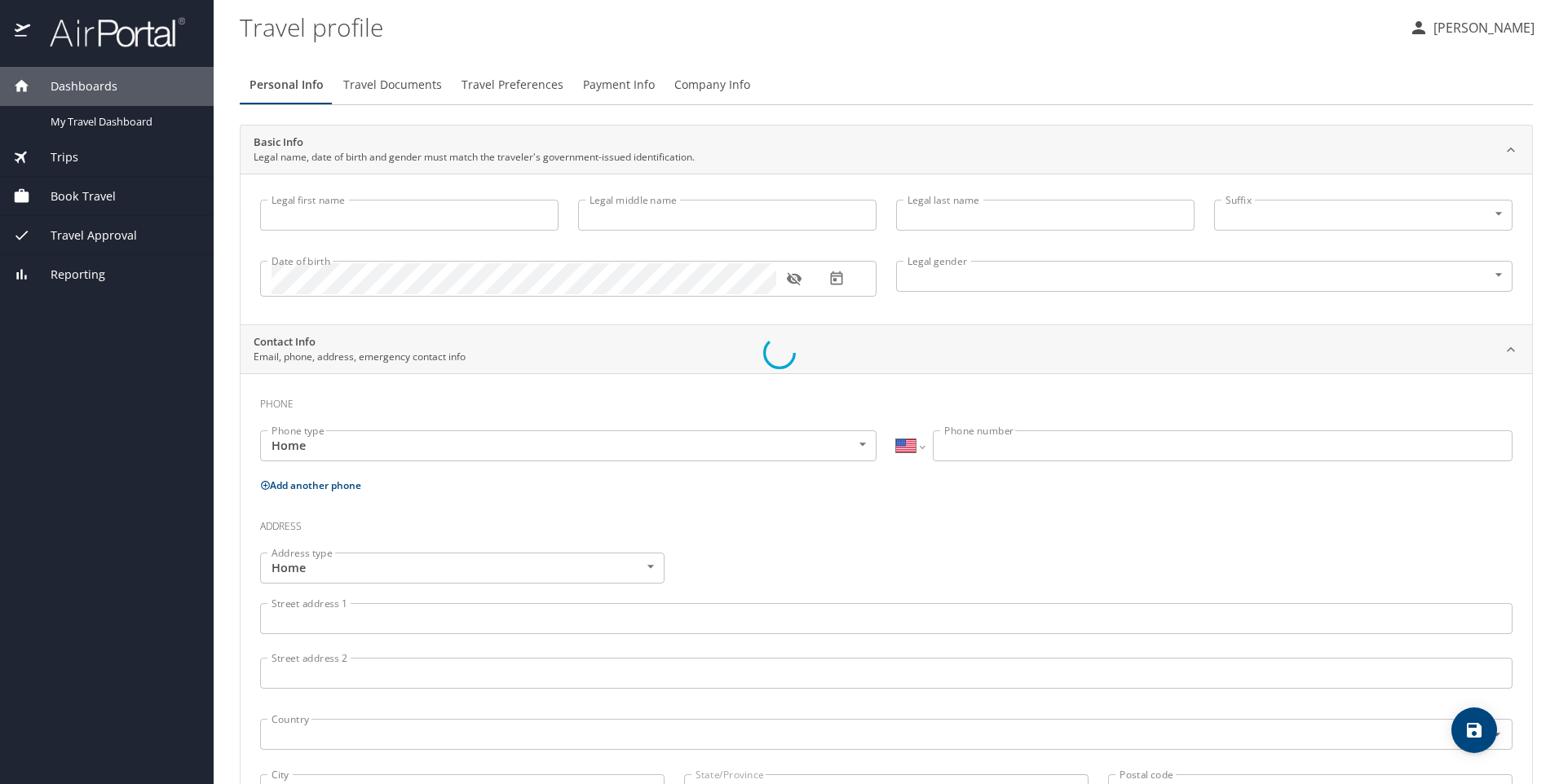
type input "[PERSON_NAME]"
type input "[DEMOGRAPHIC_DATA]"
select select "US"
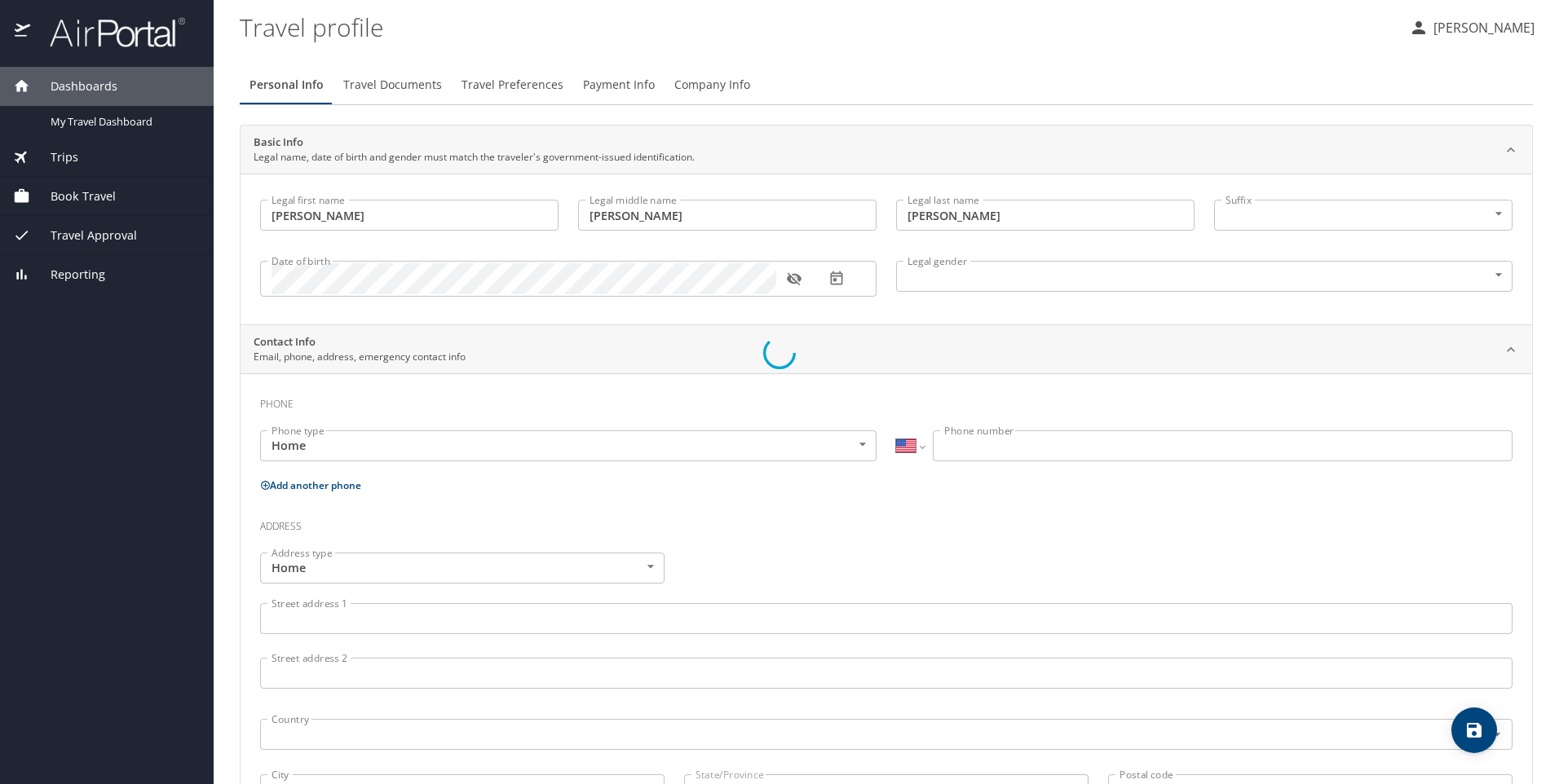
select select "US"
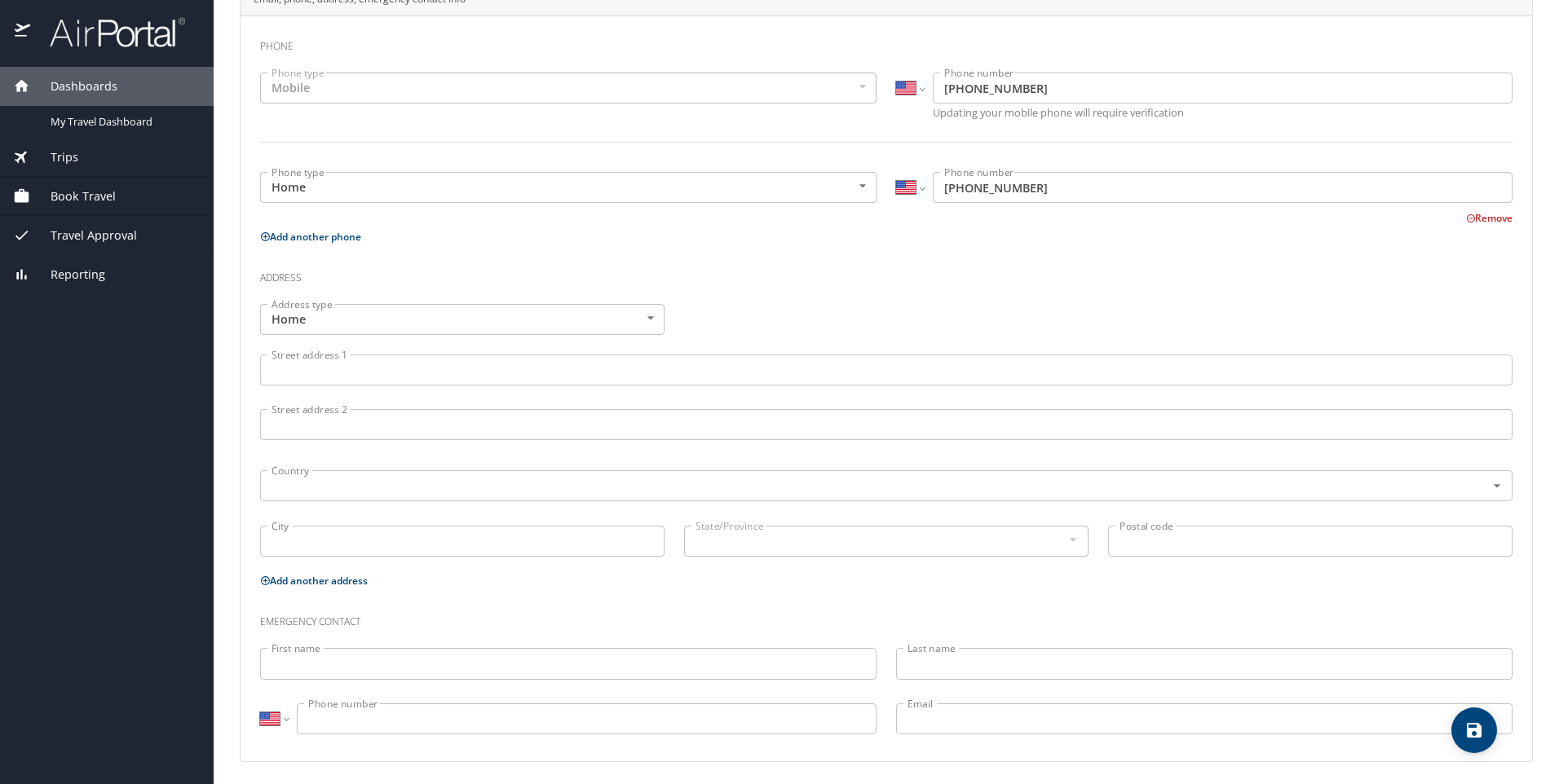
scroll to position [362, 0]
click at [117, 157] on div "Trips" at bounding box center [106, 158] width 187 height 18
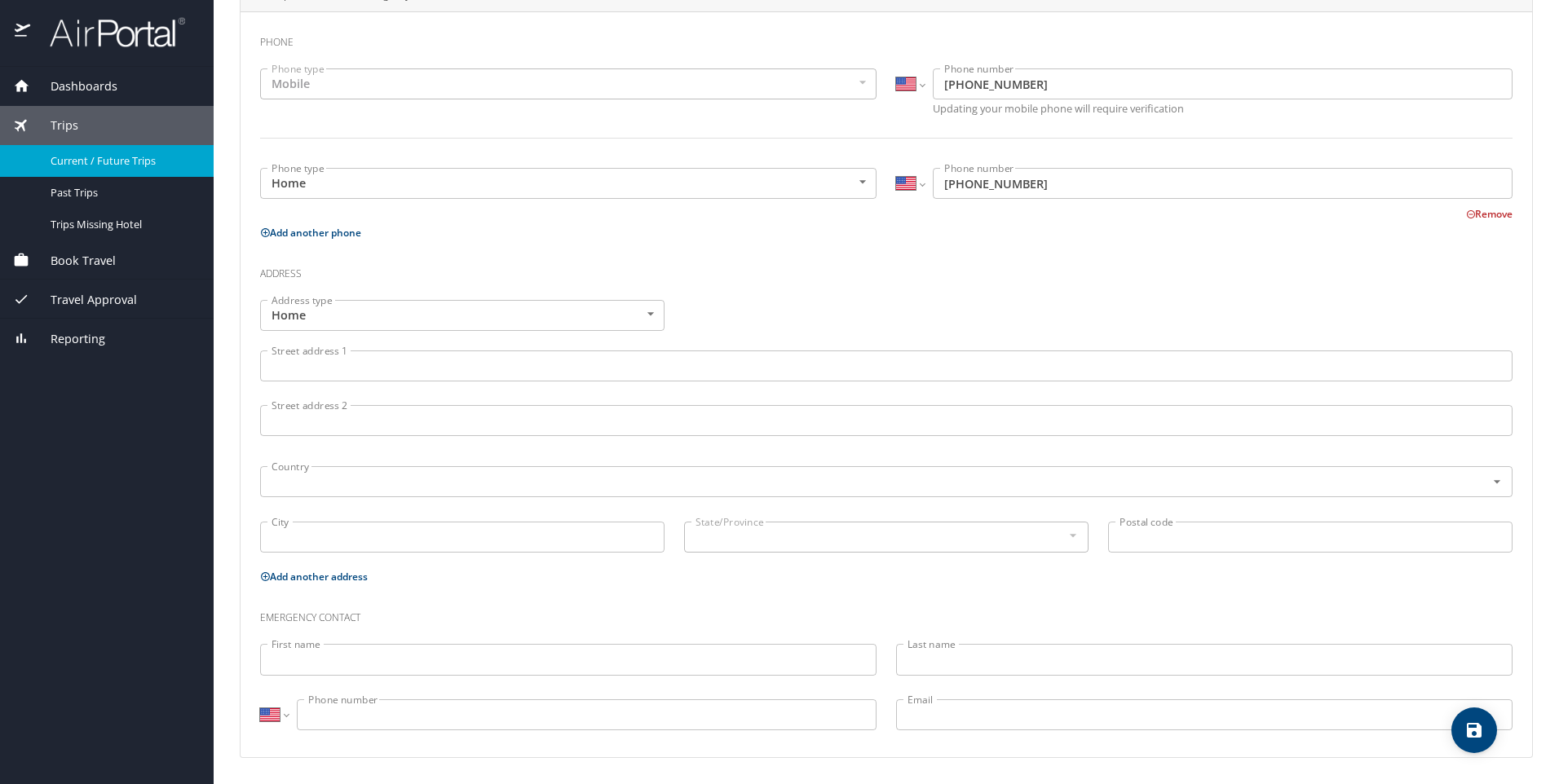
click at [108, 167] on span "Current / Future Trips" at bounding box center [122, 162] width 144 height 16
